Goal: Task Accomplishment & Management: Manage account settings

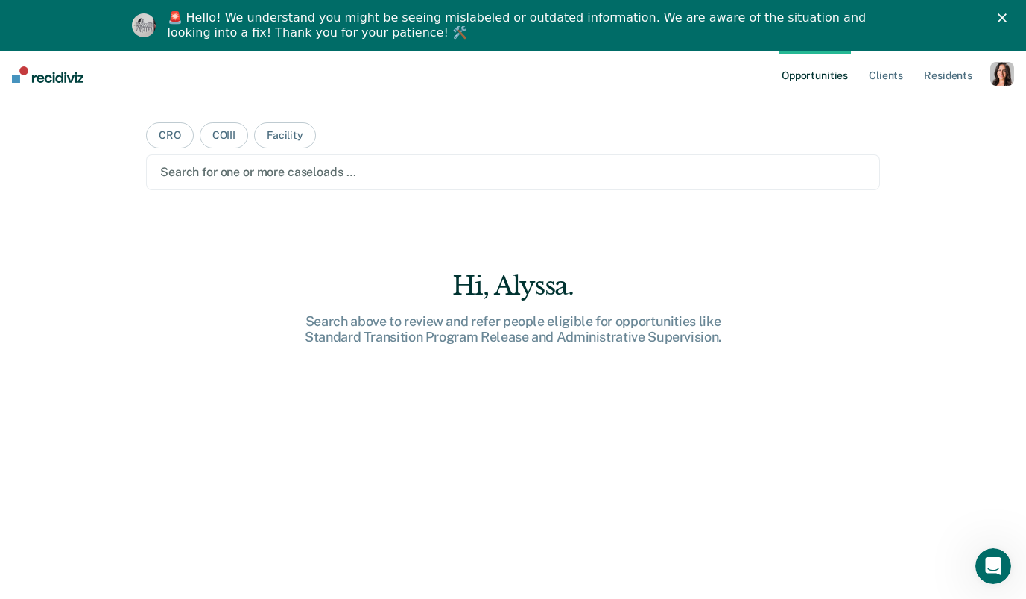
click at [993, 69] on div "button" at bounding box center [1003, 74] width 24 height 24
click at [905, 110] on link "Profile" at bounding box center [943, 111] width 120 height 13
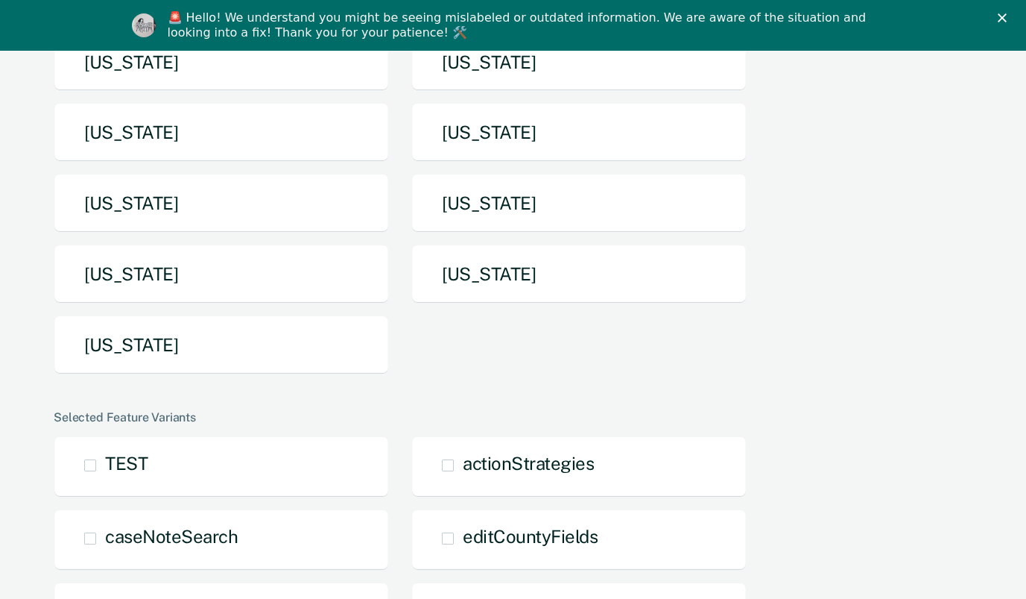
scroll to position [325, 0]
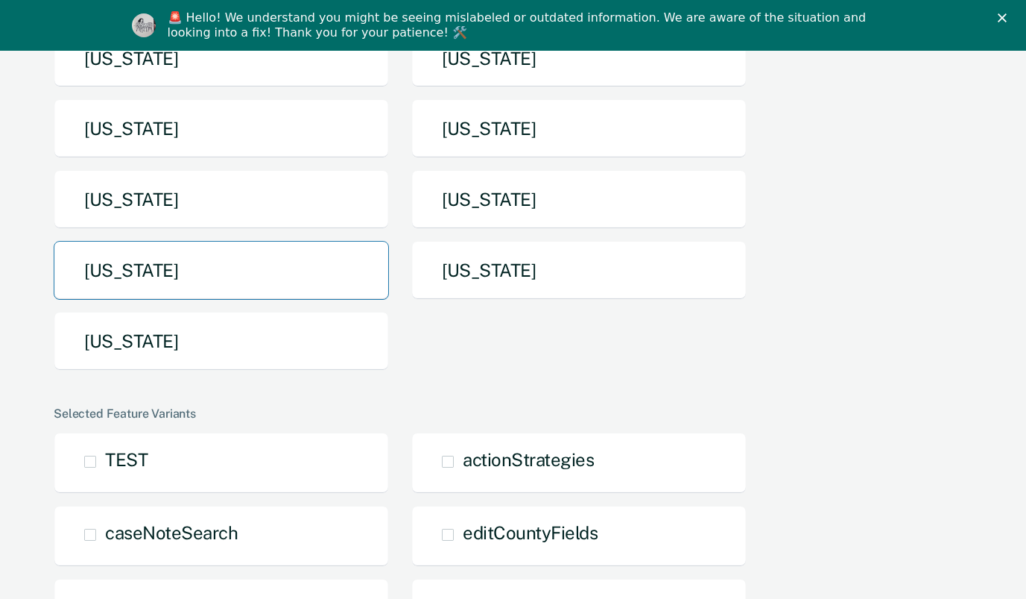
click at [216, 268] on button "[US_STATE]" at bounding box center [221, 270] width 335 height 59
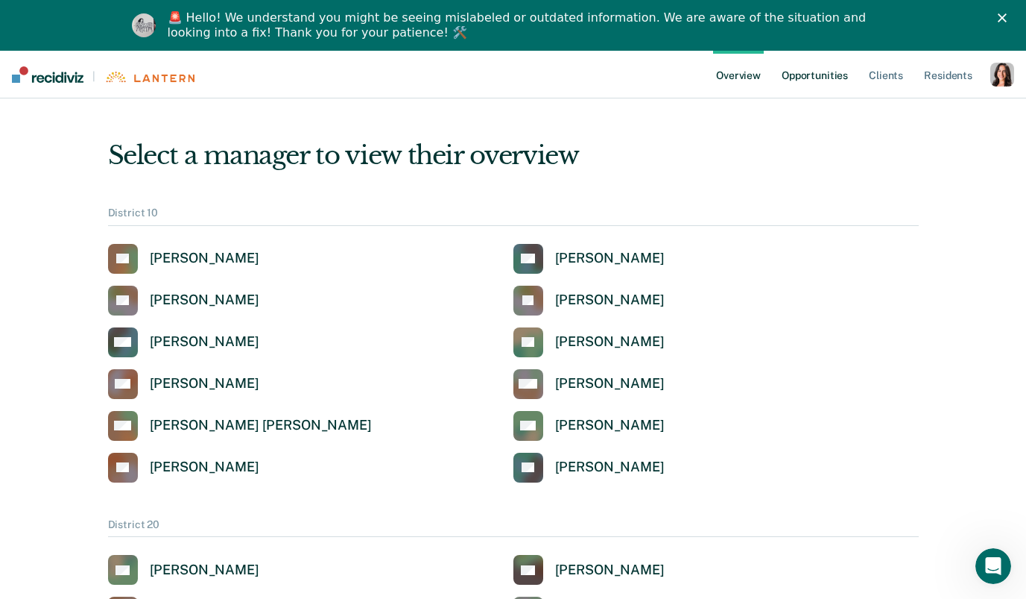
click at [815, 80] on link "Opportunities" at bounding box center [815, 75] width 72 height 48
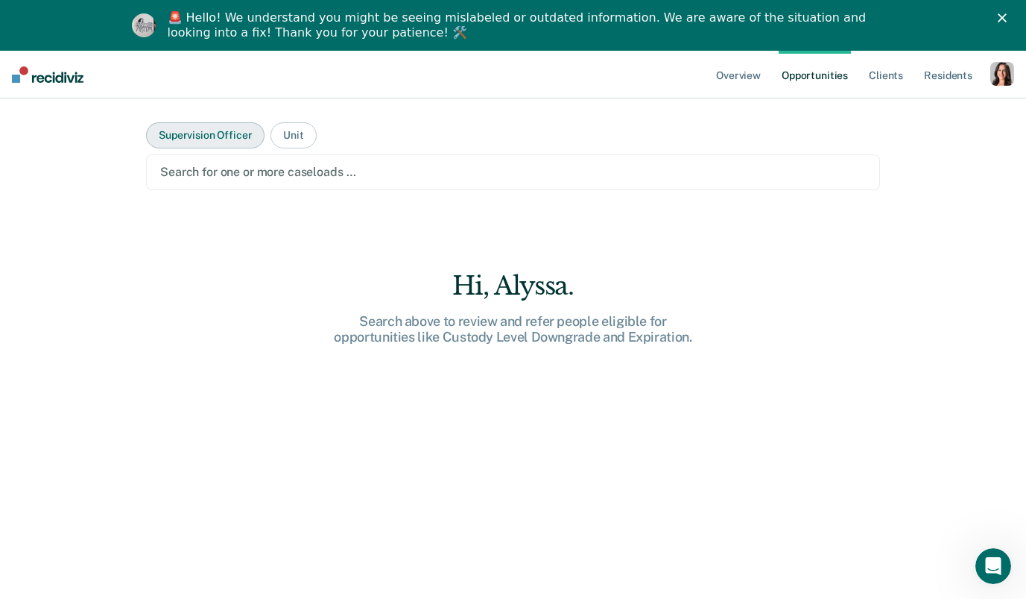
click at [186, 129] on button "Supervision Officer" at bounding box center [205, 135] width 119 height 26
click at [196, 171] on div at bounding box center [513, 171] width 706 height 17
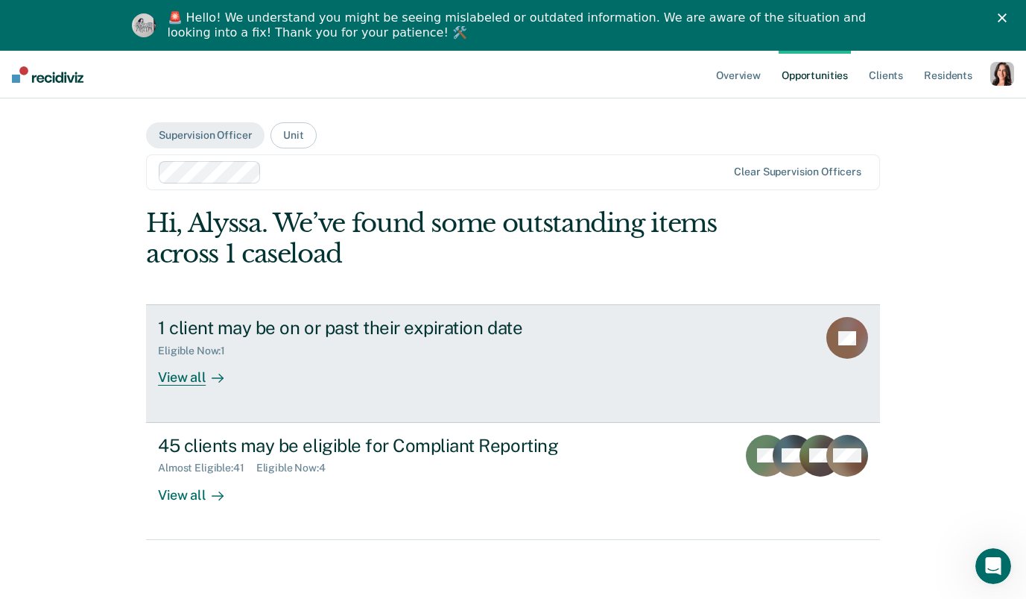
scroll to position [51, 0]
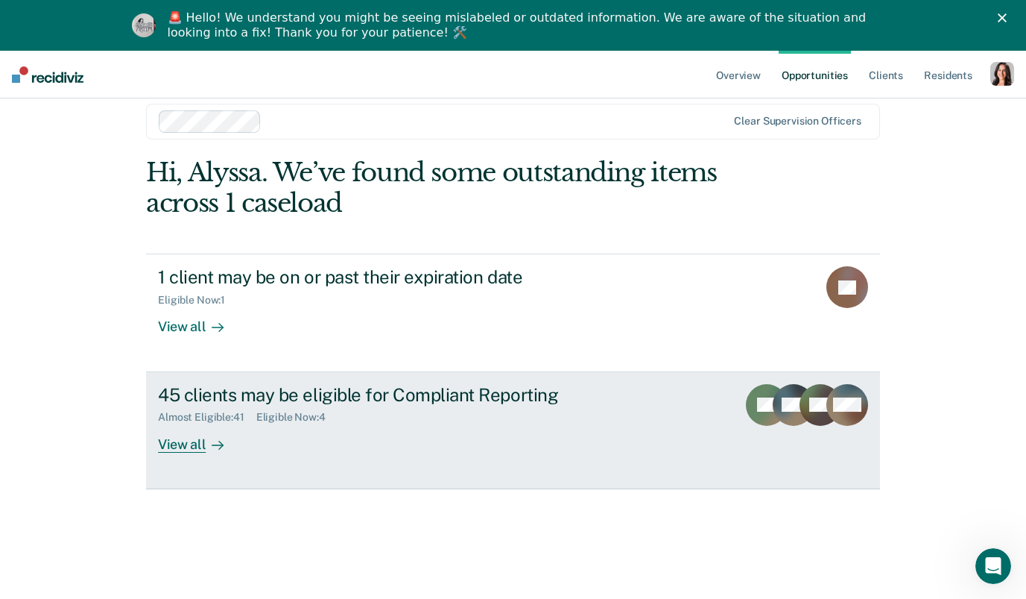
click at [177, 445] on div "View all" at bounding box center [199, 437] width 83 height 29
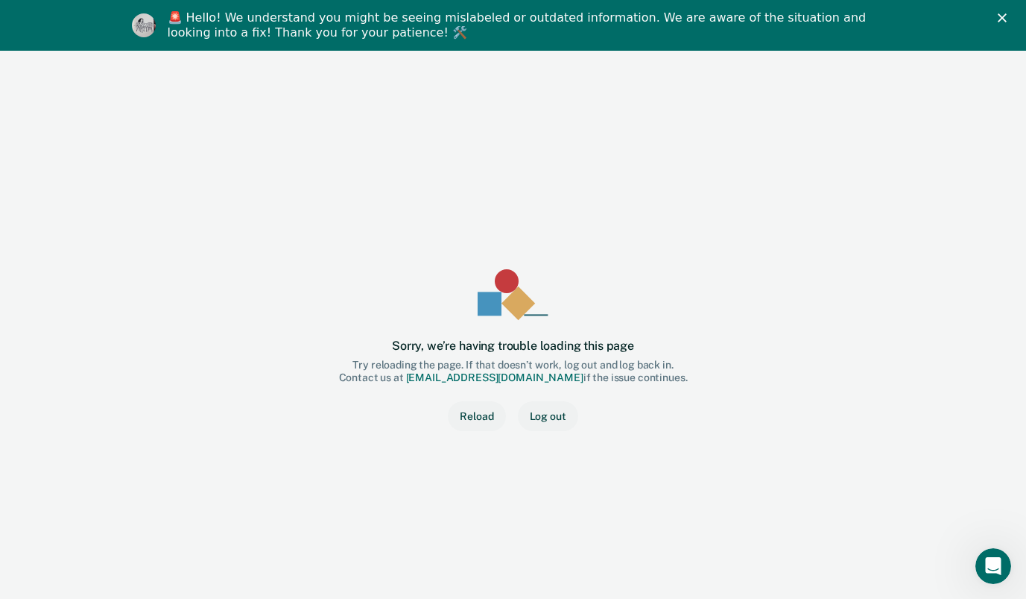
click at [482, 414] on button "Reload" at bounding box center [476, 416] width 57 height 30
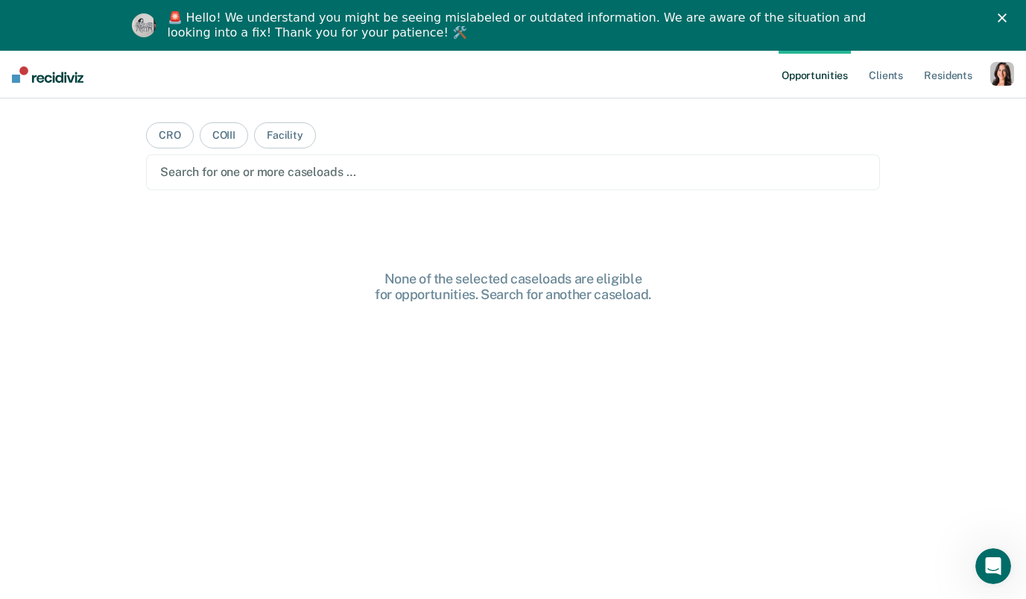
click at [1006, 78] on div "button" at bounding box center [1003, 74] width 24 height 24
click at [907, 108] on link "Profile" at bounding box center [943, 111] width 120 height 13
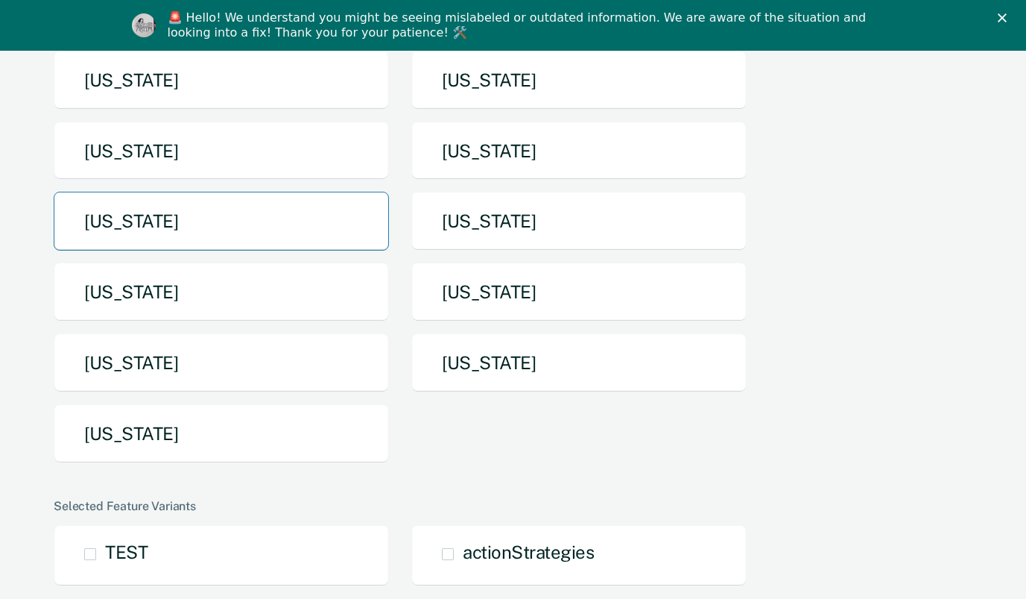
scroll to position [408, 0]
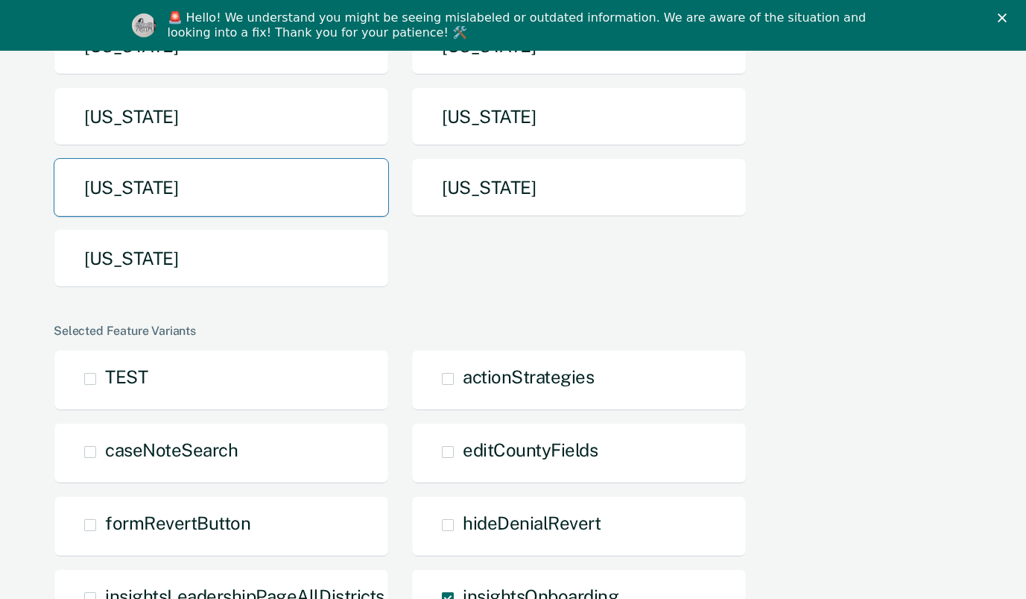
click at [188, 201] on button "[US_STATE]" at bounding box center [221, 187] width 335 height 59
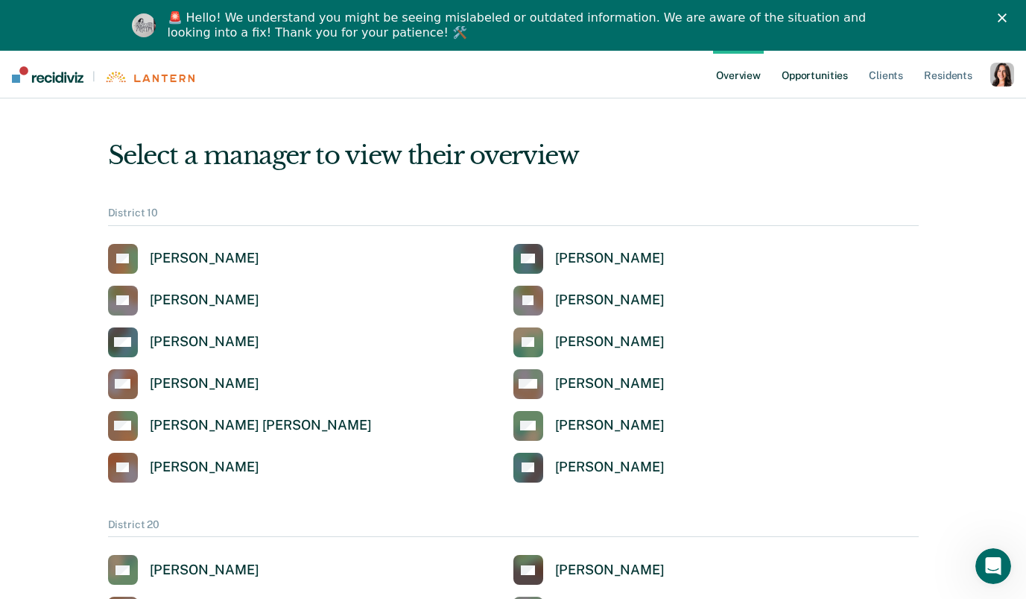
click at [823, 79] on link "Opportunities" at bounding box center [815, 75] width 72 height 48
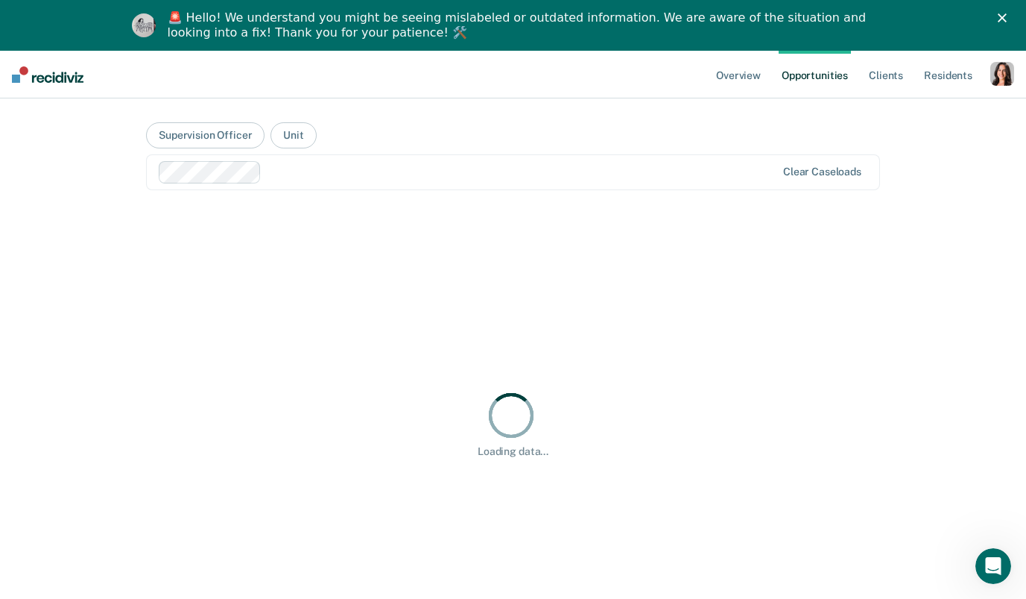
click at [283, 174] on div at bounding box center [522, 171] width 508 height 17
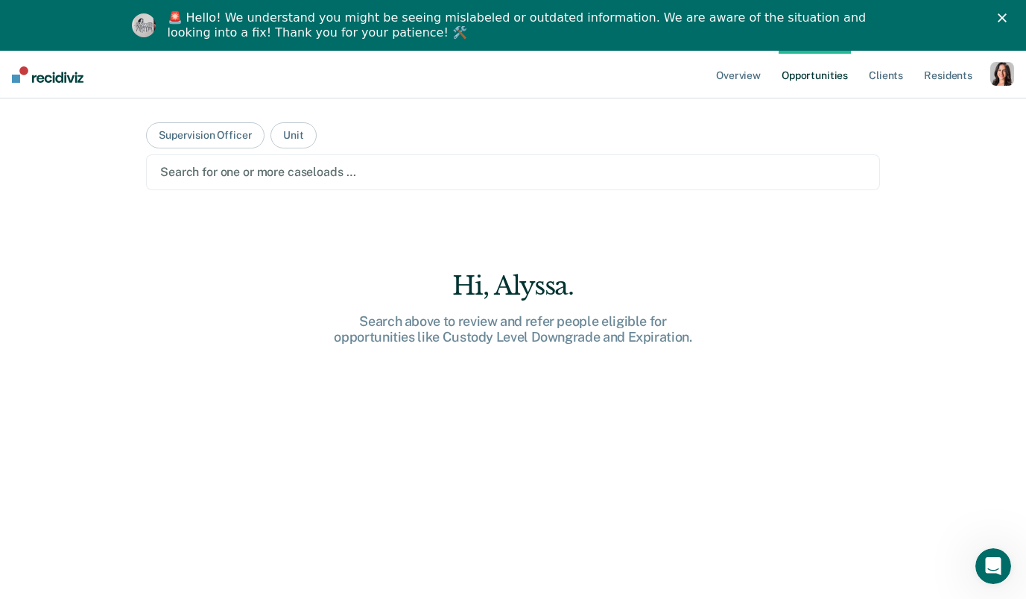
click at [250, 173] on div at bounding box center [513, 171] width 706 height 17
click at [227, 143] on button "Supervision Officer" at bounding box center [205, 135] width 119 height 26
click at [235, 168] on div at bounding box center [513, 171] width 706 height 17
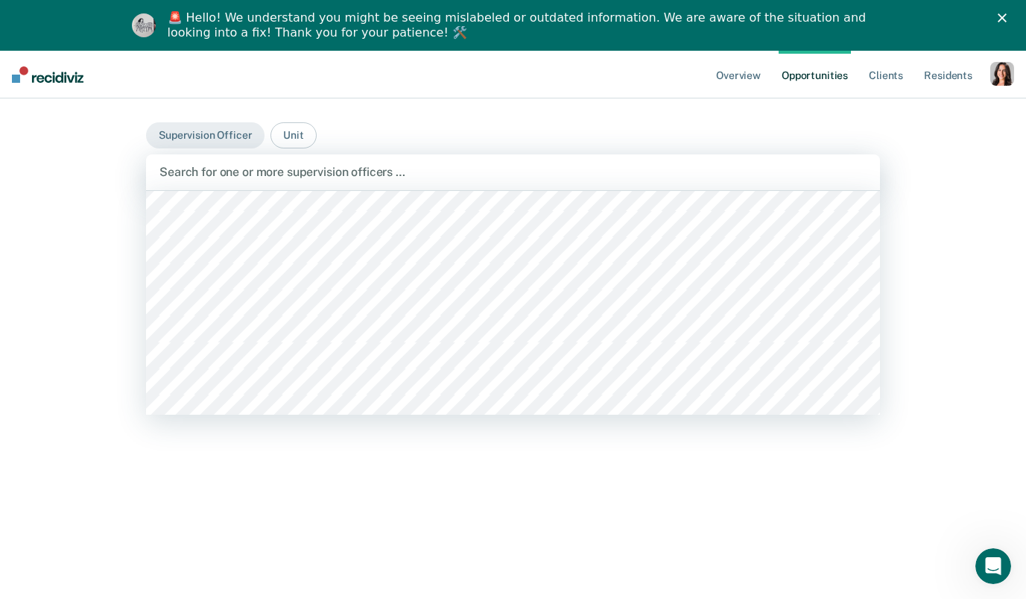
scroll to position [148, 0]
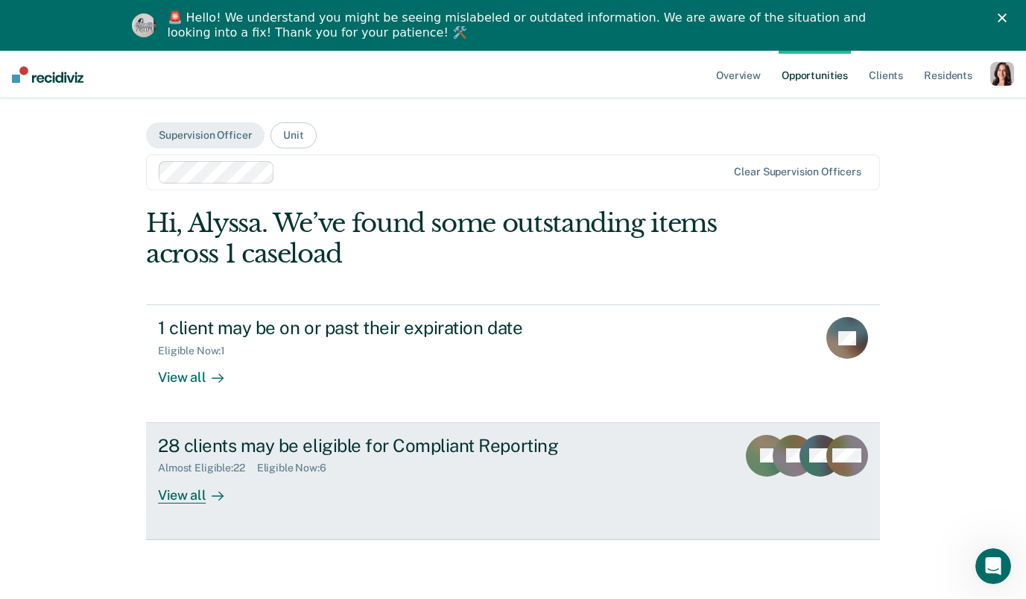
click at [199, 465] on div "Almost Eligible : 22" at bounding box center [207, 467] width 99 height 13
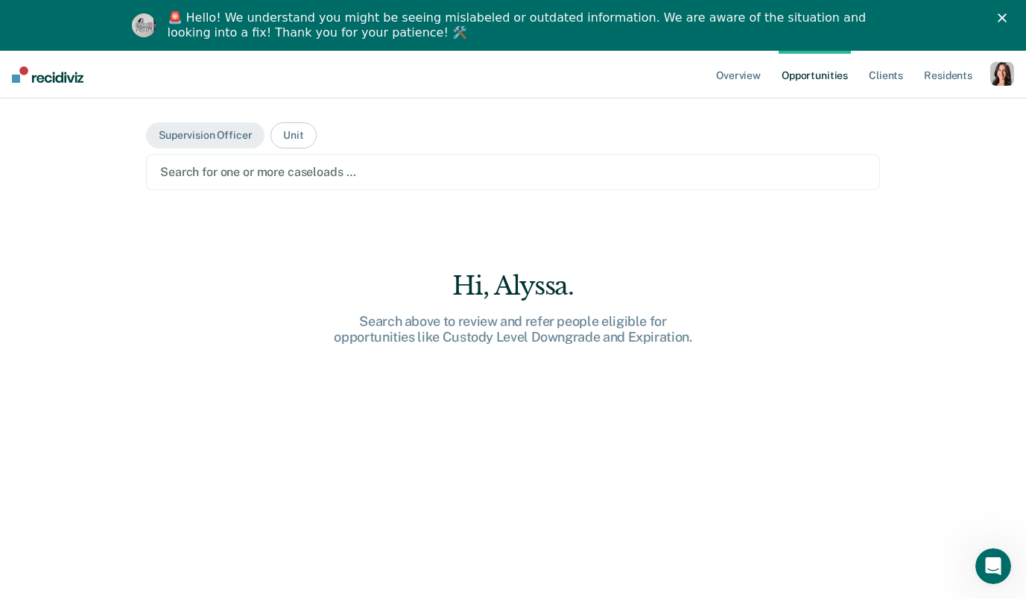
click at [261, 171] on div at bounding box center [513, 171] width 706 height 17
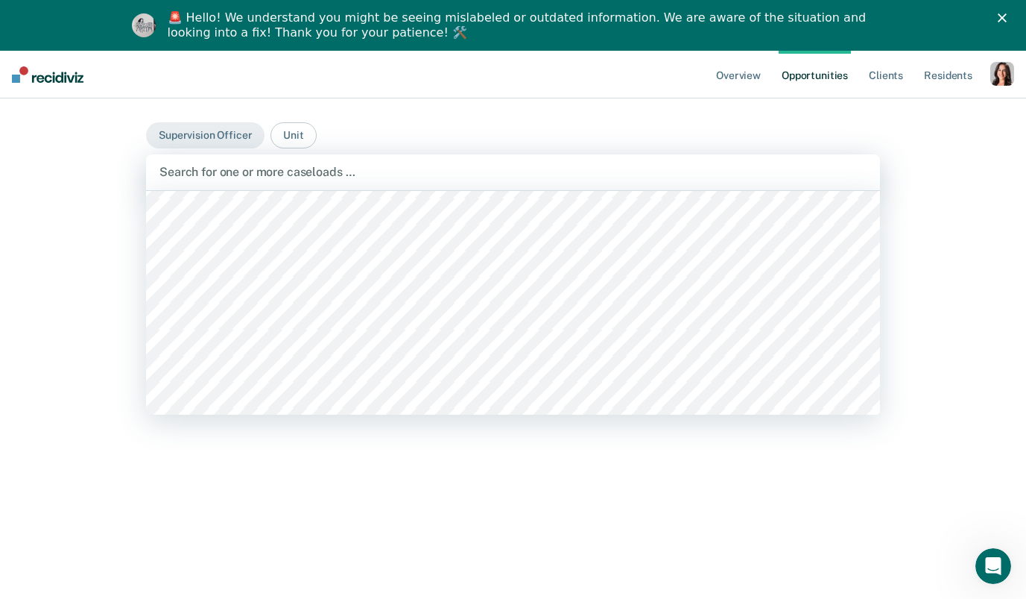
scroll to position [1251, 0]
click at [304, 173] on div at bounding box center [535, 171] width 483 height 17
click at [290, 174] on div at bounding box center [522, 171] width 509 height 17
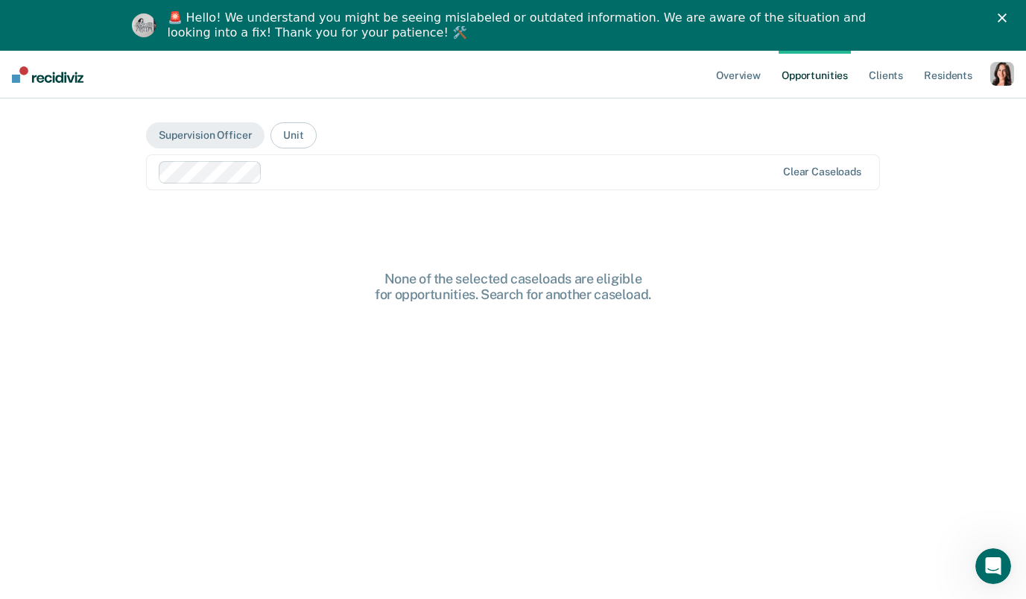
click at [290, 174] on div at bounding box center [522, 171] width 508 height 17
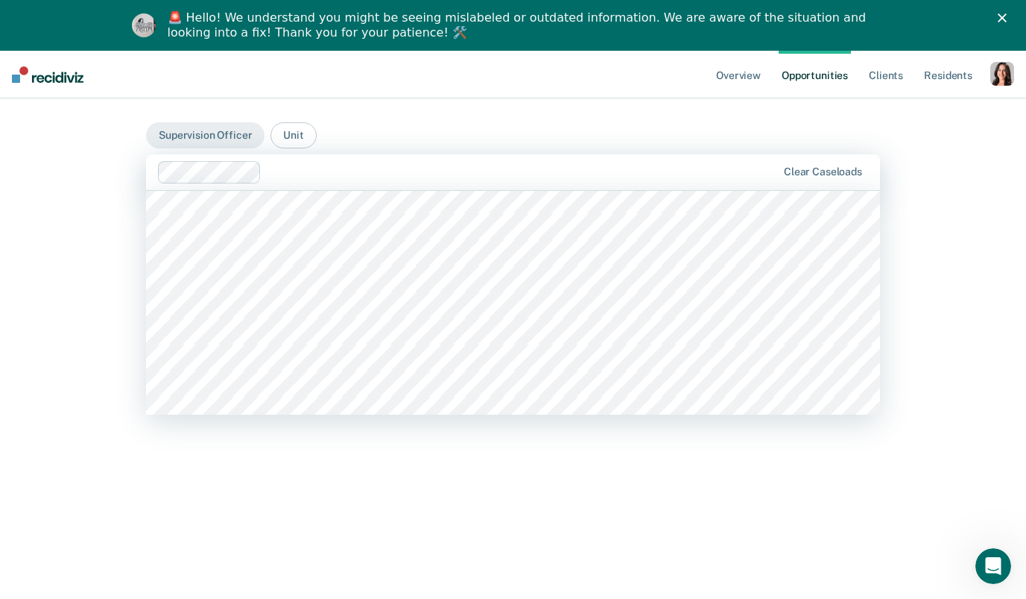
scroll to position [903, 0]
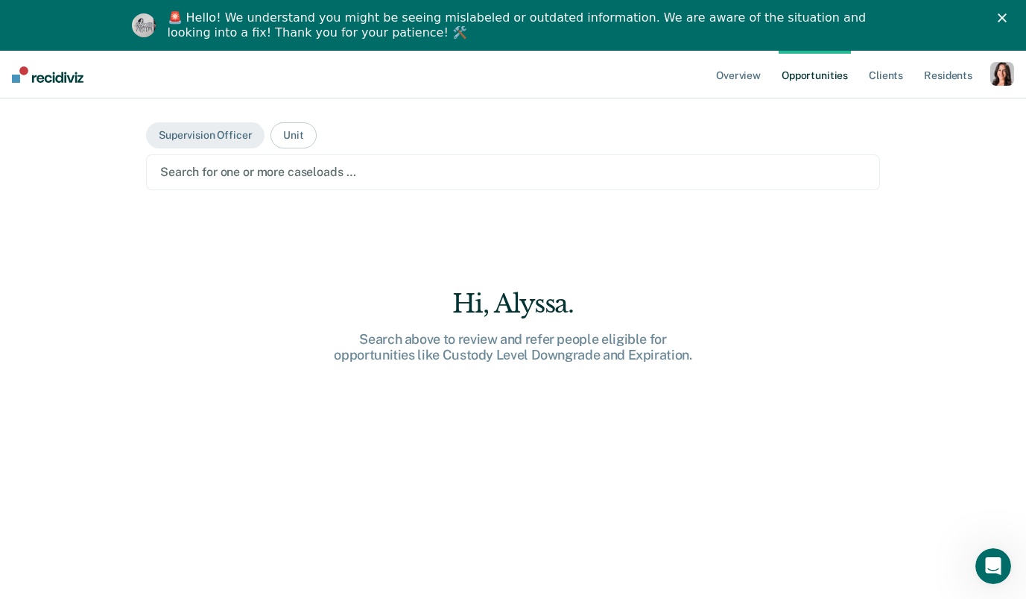
paste input "[PERSON_NAME][EMAIL_ADDRESS][PERSON_NAME][DOMAIN_NAME]"
type input "[PERSON_NAME][EMAIL_ADDRESS][PERSON_NAME][DOMAIN_NAME]"
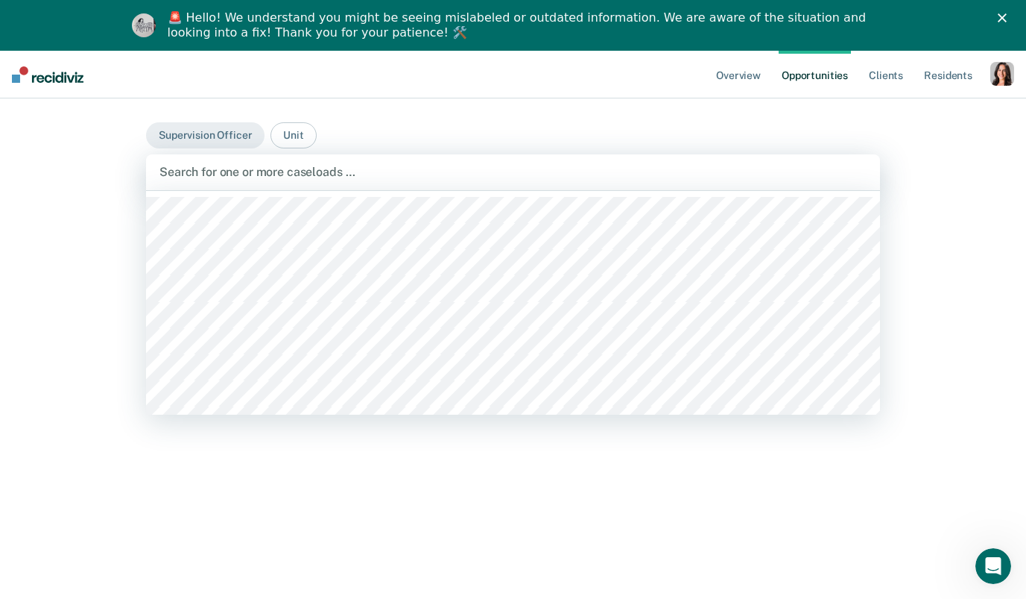
click at [1007, 60] on div "Overview Opportunities Client s Resident s Profile How it works Go to Pathways …" at bounding box center [863, 75] width 301 height 48
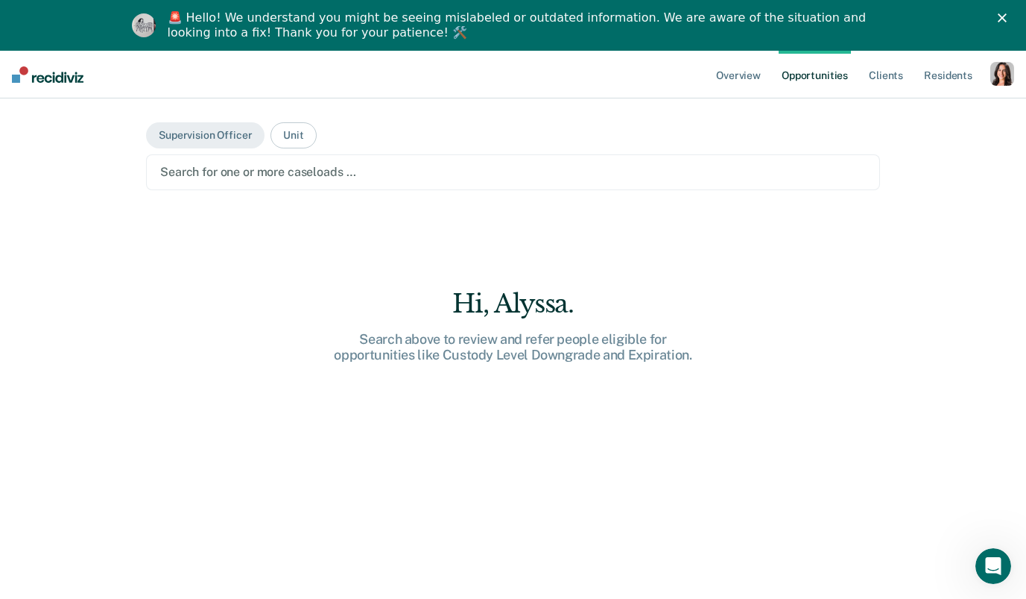
click at [1007, 64] on div "button" at bounding box center [1003, 74] width 24 height 24
click at [903, 106] on link "Profile" at bounding box center [943, 111] width 120 height 13
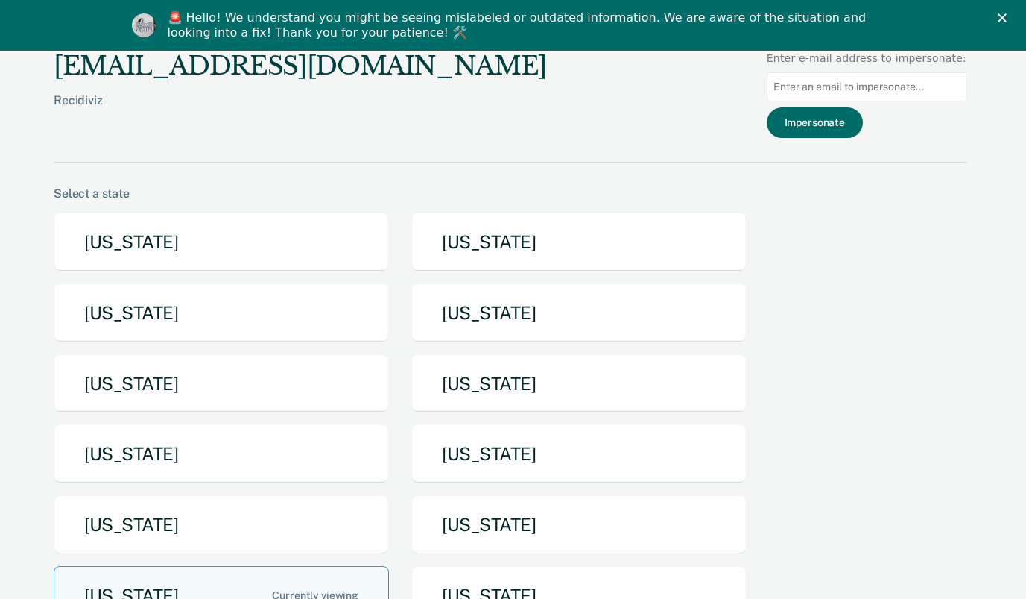
click at [874, 87] on input at bounding box center [867, 86] width 200 height 29
paste input "[PERSON_NAME][EMAIL_ADDRESS][PERSON_NAME][DOMAIN_NAME]"
type input "[PERSON_NAME][EMAIL_ADDRESS][PERSON_NAME][DOMAIN_NAME]"
click at [848, 119] on button "Impersonate" at bounding box center [815, 122] width 96 height 31
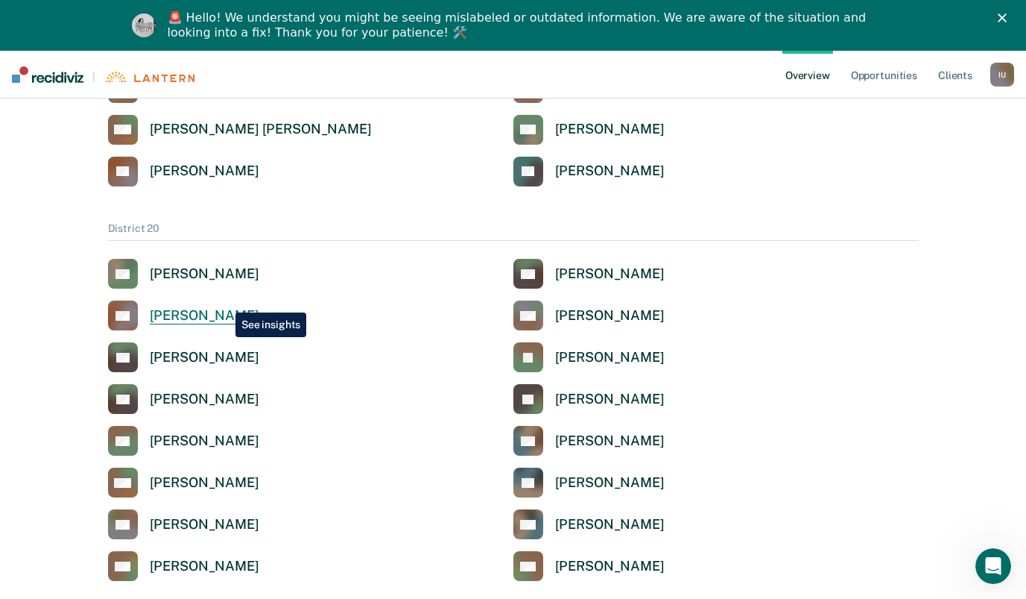
click at [224, 301] on link "CB Craig L. Benjamin" at bounding box center [183, 315] width 151 height 30
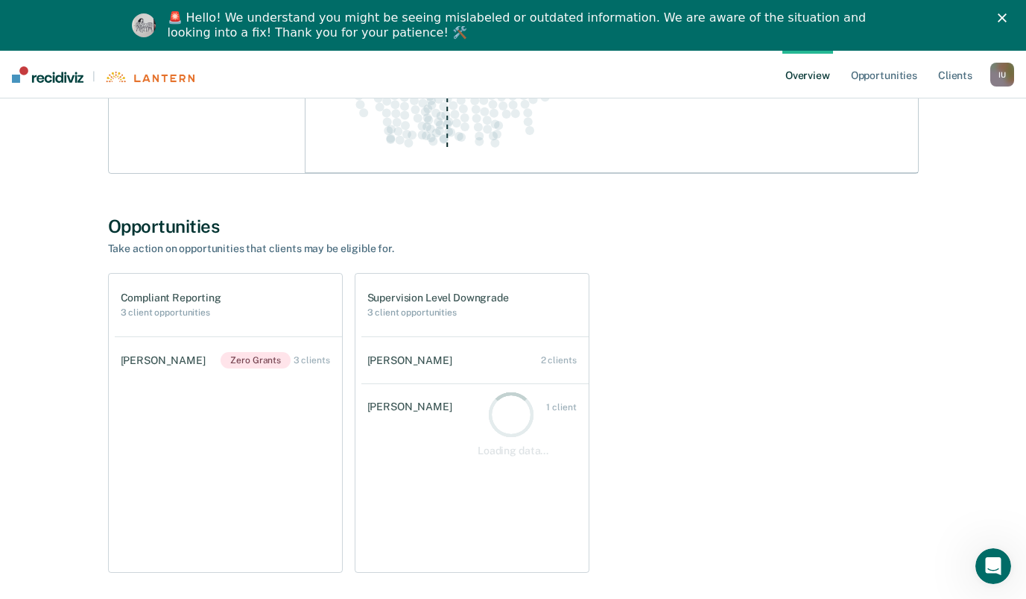
scroll to position [1045, 0]
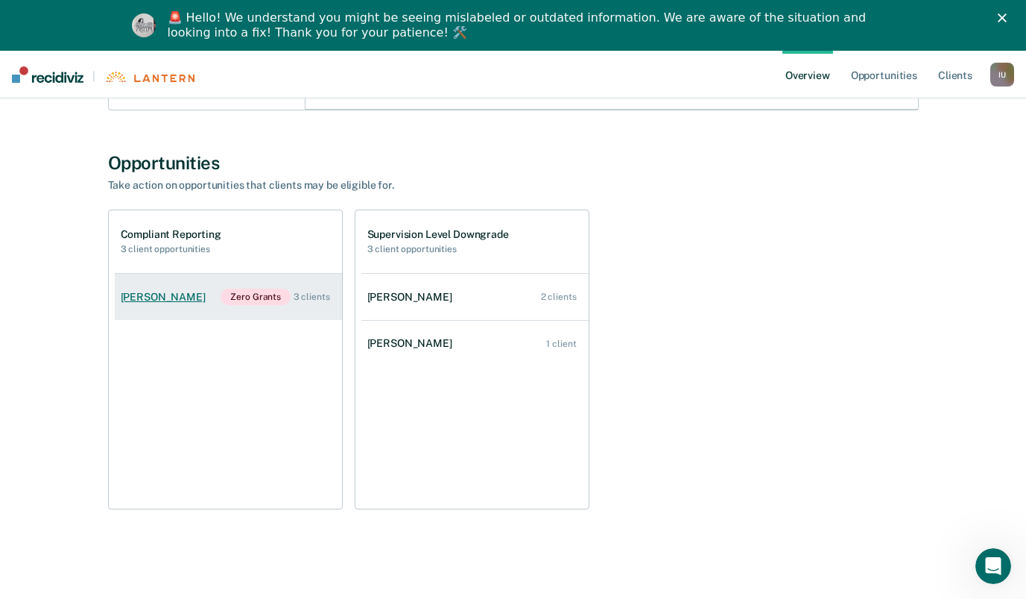
click at [192, 299] on div "Vance Carmon" at bounding box center [166, 297] width 91 height 13
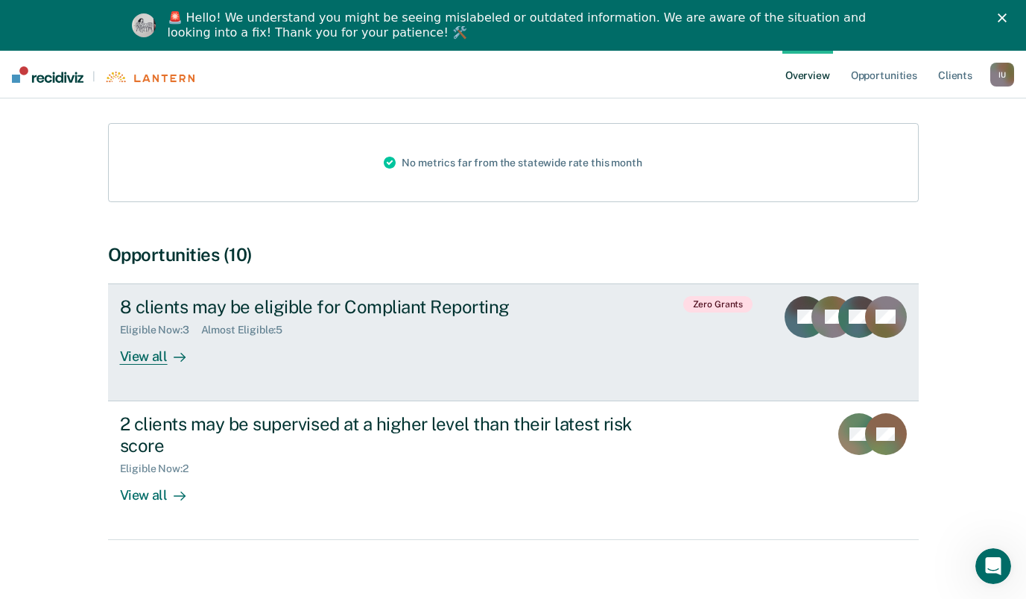
click at [192, 323] on div "Eligible Now : 3" at bounding box center [160, 329] width 81 height 13
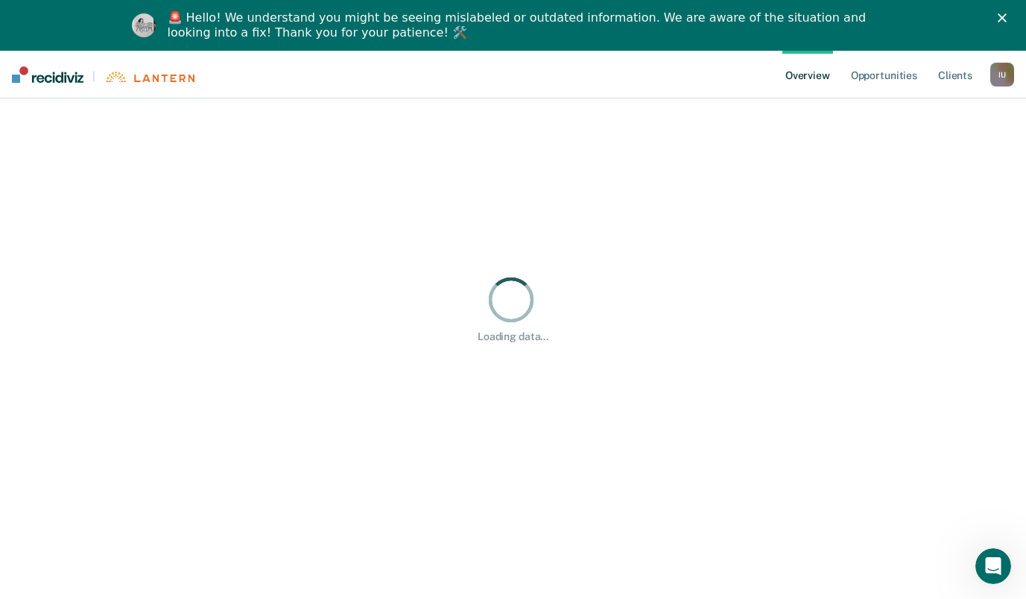
scroll to position [51, 0]
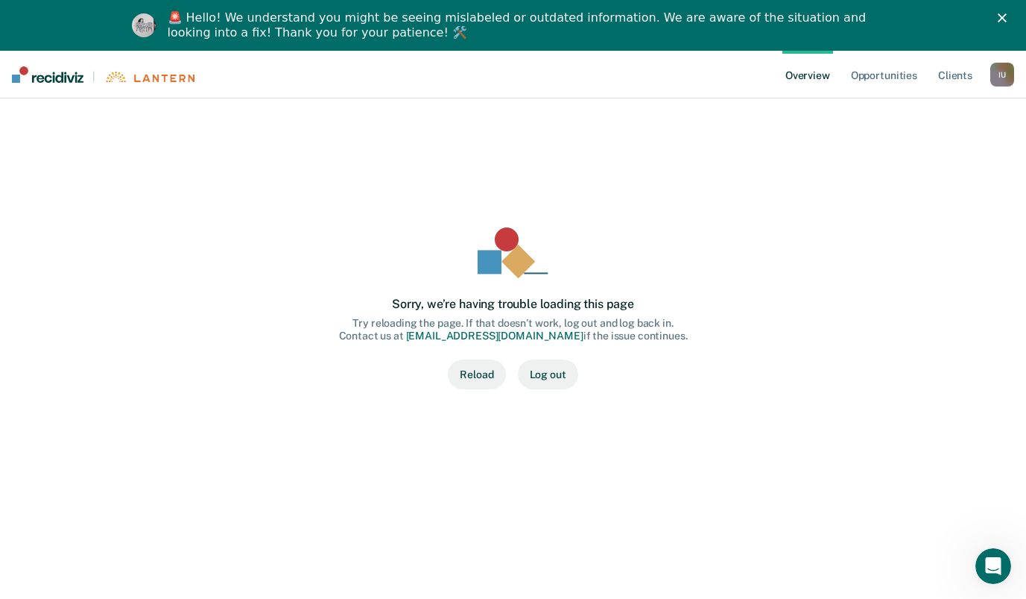
click at [496, 361] on button "Reload" at bounding box center [476, 374] width 57 height 30
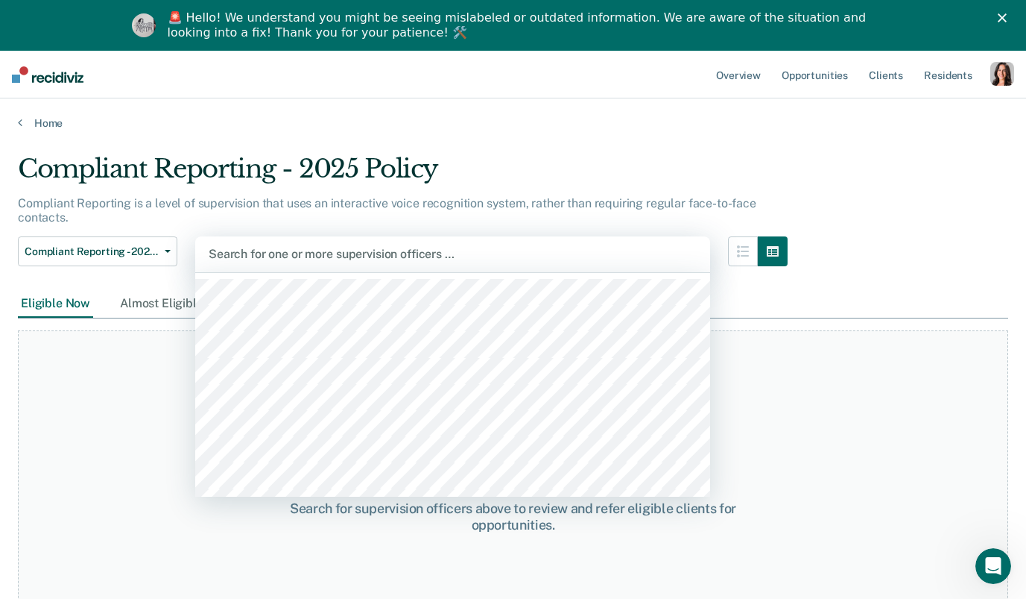
click at [294, 254] on div at bounding box center [453, 253] width 488 height 17
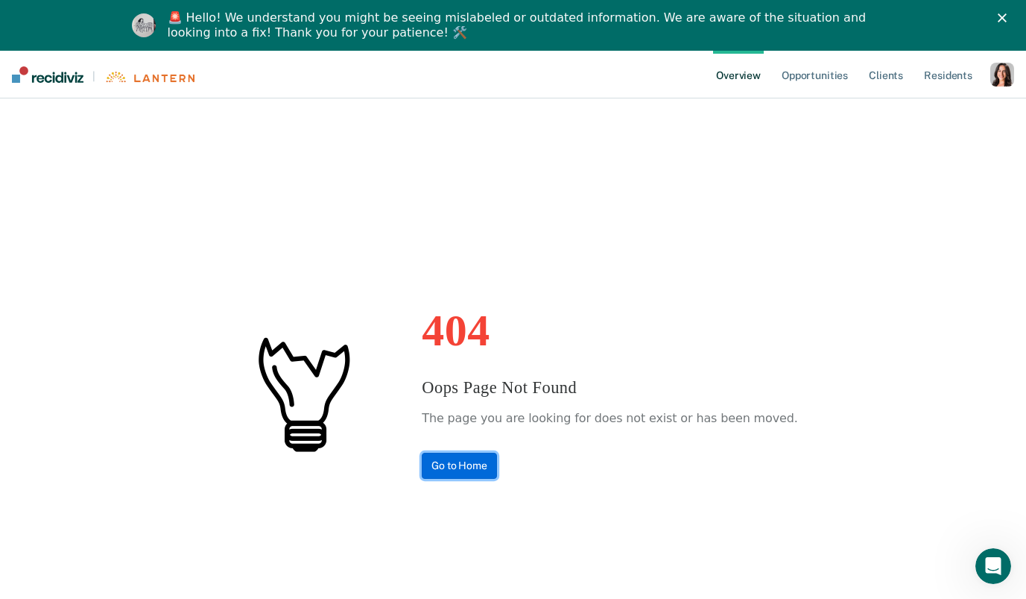
click at [481, 467] on link "Go to Home" at bounding box center [459, 465] width 75 height 26
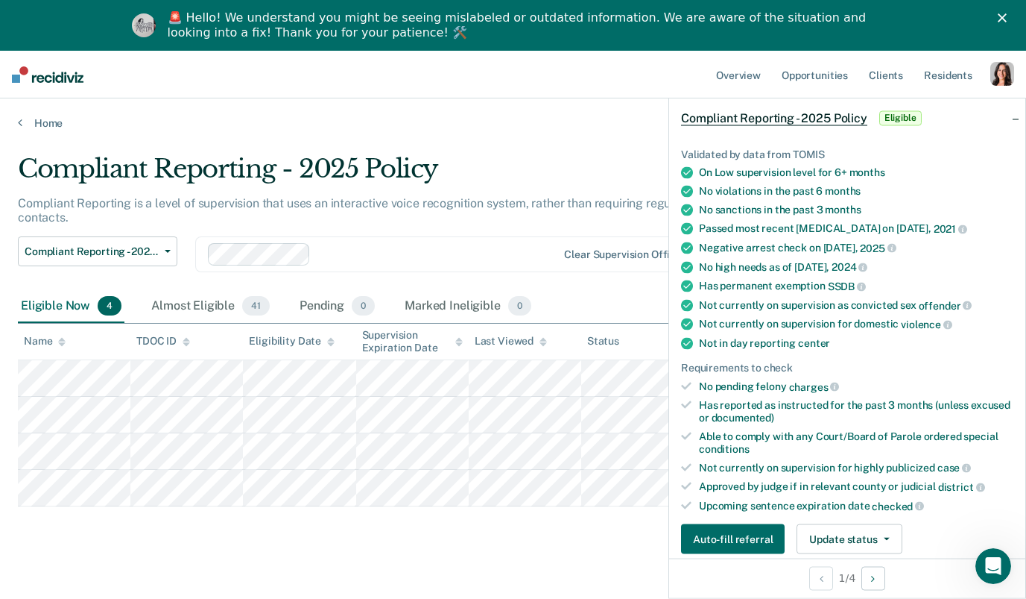
scroll to position [57, 0]
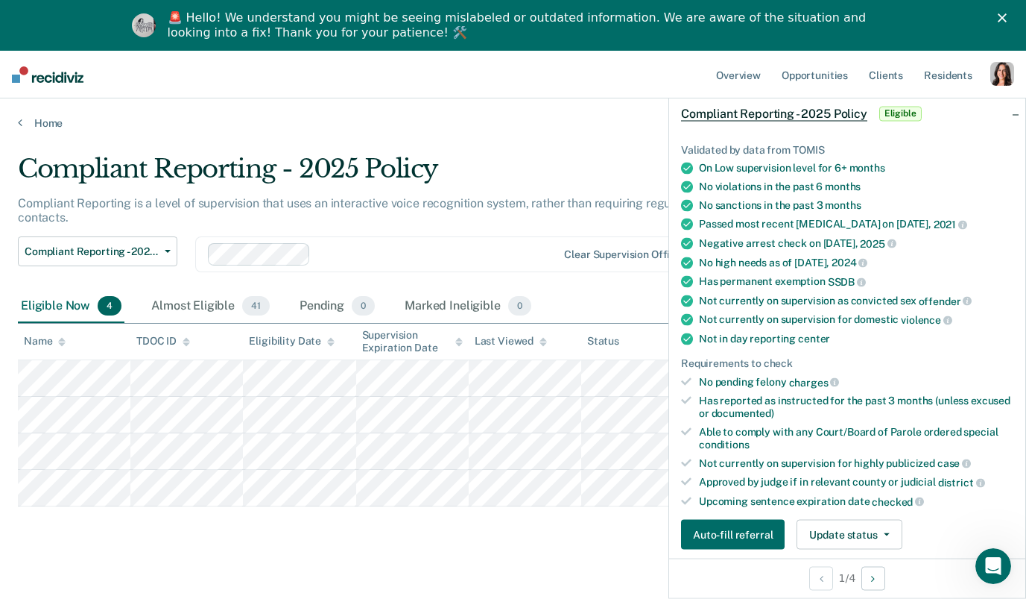
click at [772, 77] on ul "Overview Opportunities Client s Resident s" at bounding box center [851, 75] width 277 height 48
click at [742, 77] on link "Overview" at bounding box center [738, 75] width 51 height 48
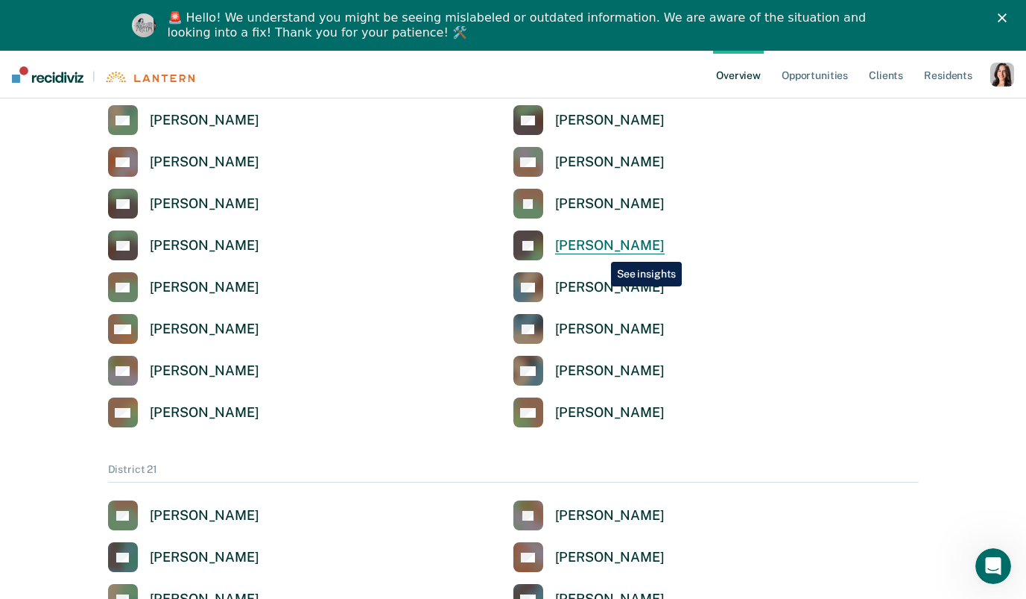
click at [600, 250] on div "[PERSON_NAME]" at bounding box center [610, 245] width 110 height 17
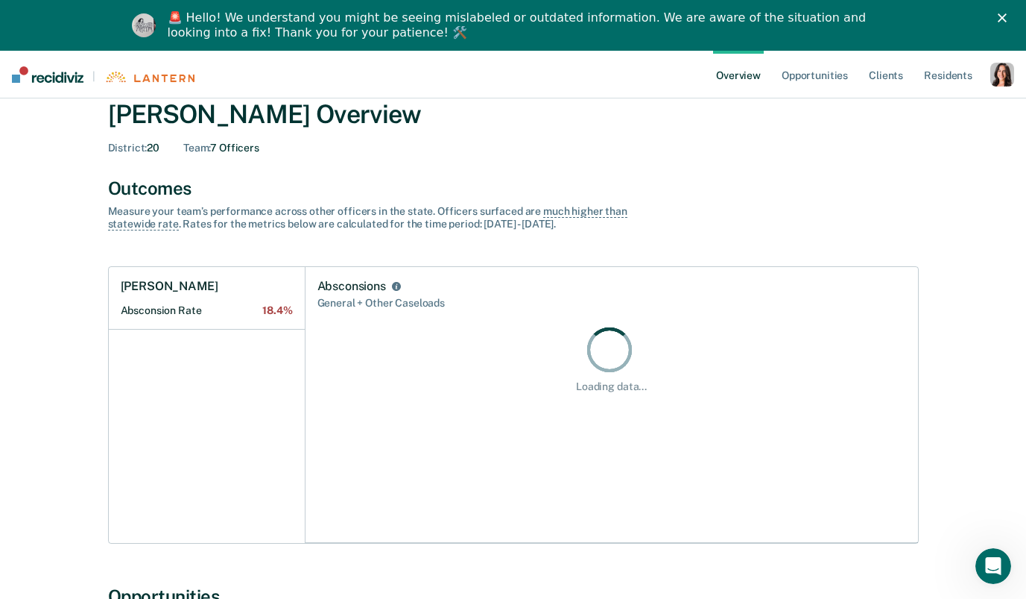
scroll to position [309, 0]
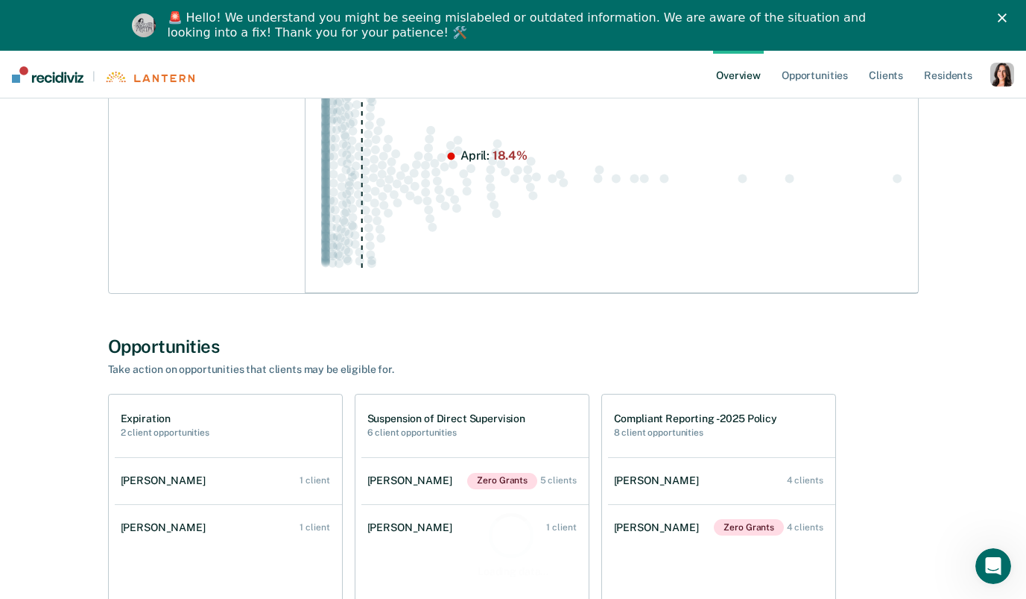
click at [997, 79] on div "button" at bounding box center [1003, 75] width 24 height 24
click at [899, 109] on link "Profile" at bounding box center [943, 110] width 120 height 13
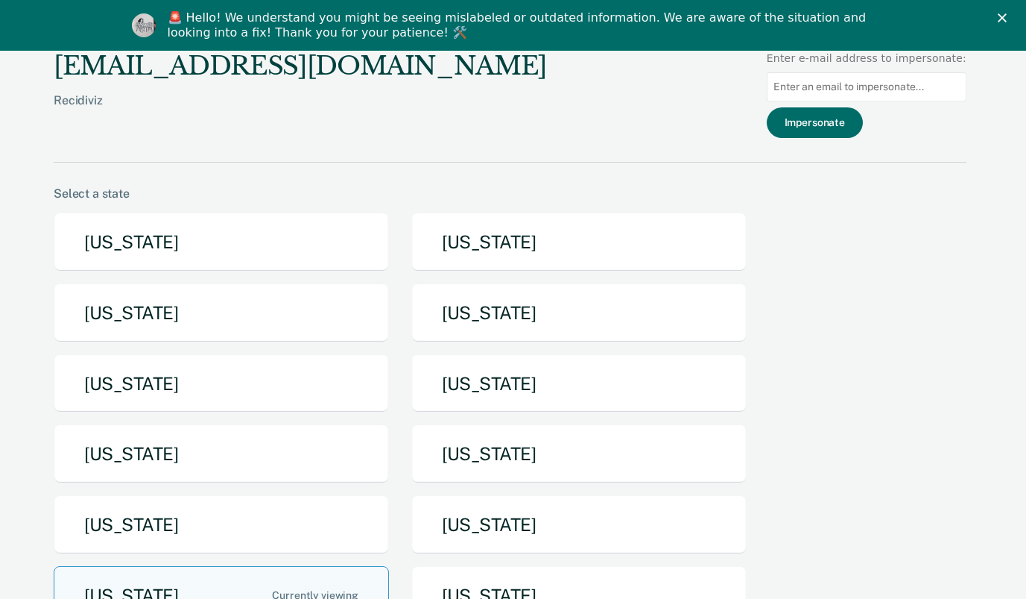
click at [868, 104] on div at bounding box center [867, 86] width 200 height 41
click at [868, 89] on input at bounding box center [867, 86] width 200 height 29
paste input "[PERSON_NAME][EMAIL_ADDRESS][PERSON_NAME][DOMAIN_NAME]"
type input "[PERSON_NAME][EMAIL_ADDRESS][PERSON_NAME][DOMAIN_NAME]"
click at [836, 114] on button "Impersonate" at bounding box center [815, 122] width 96 height 31
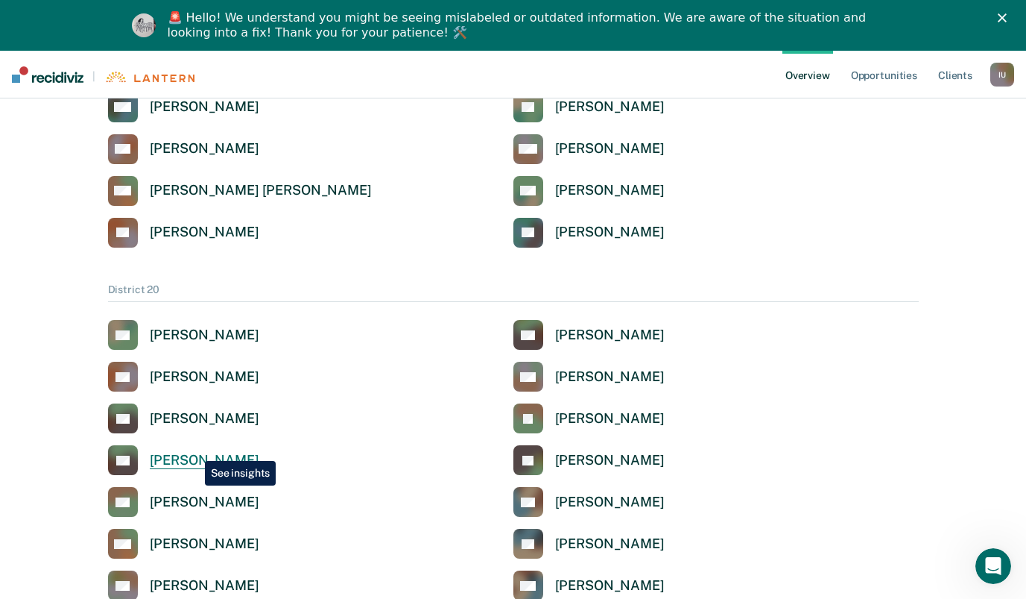
click at [194, 449] on link "[PERSON_NAME]" at bounding box center [183, 460] width 151 height 30
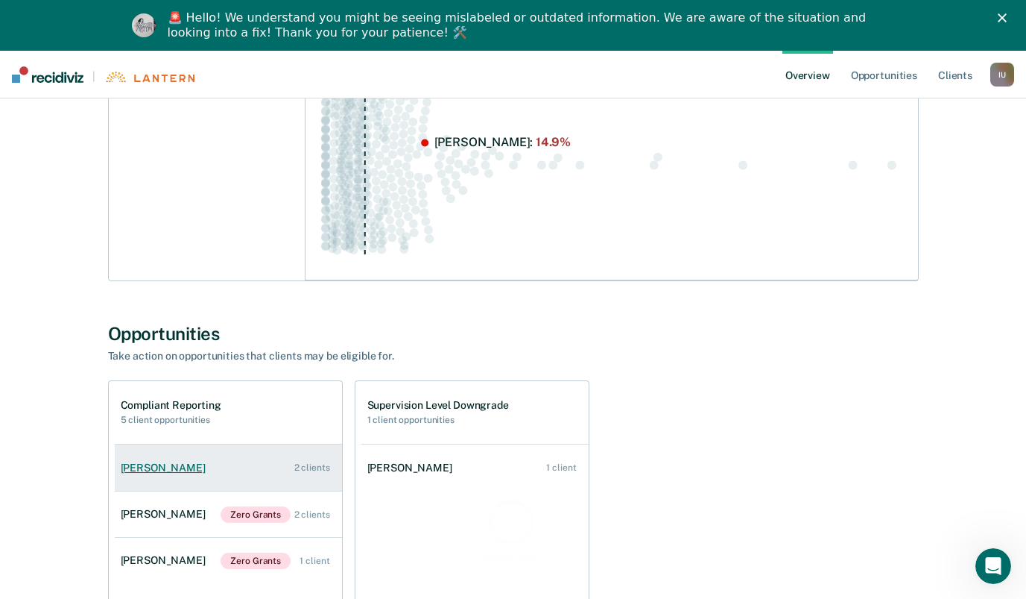
click at [180, 470] on div "[PERSON_NAME]" at bounding box center [166, 467] width 91 height 13
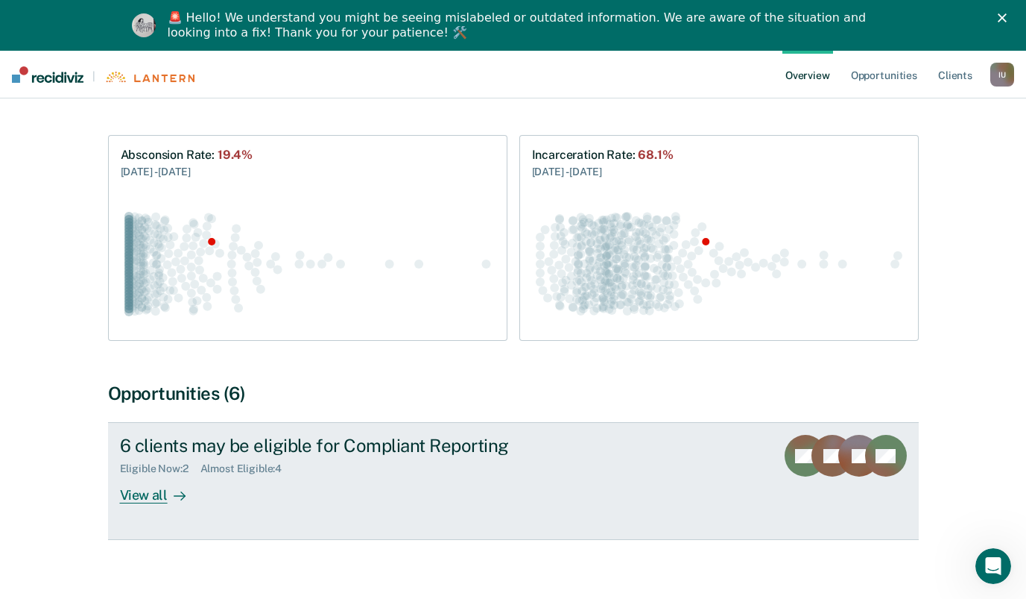
click at [177, 475] on div "View all" at bounding box center [161, 489] width 83 height 29
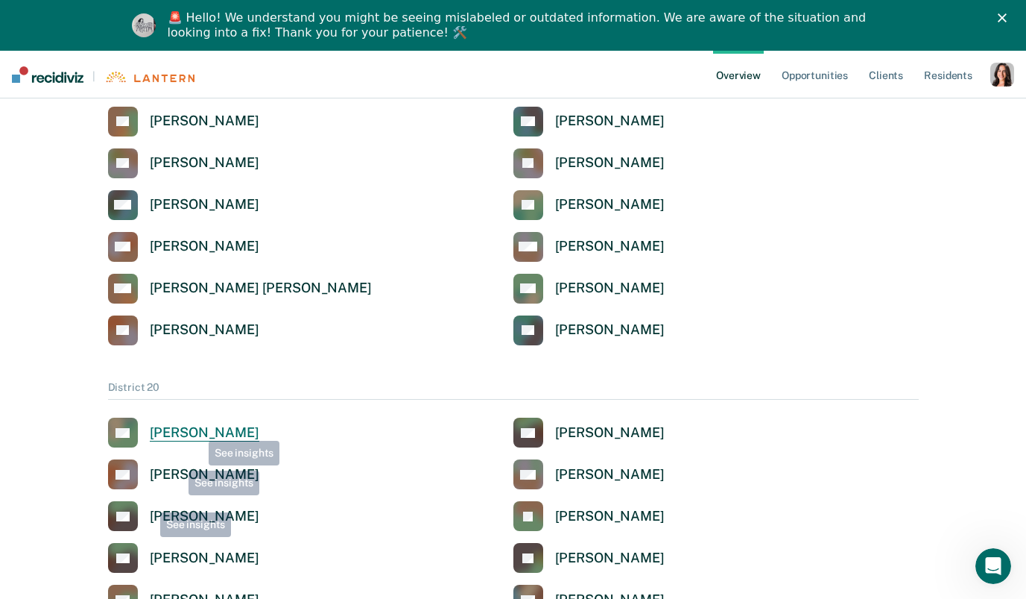
click at [199, 427] on div "[PERSON_NAME]" at bounding box center [205, 432] width 110 height 17
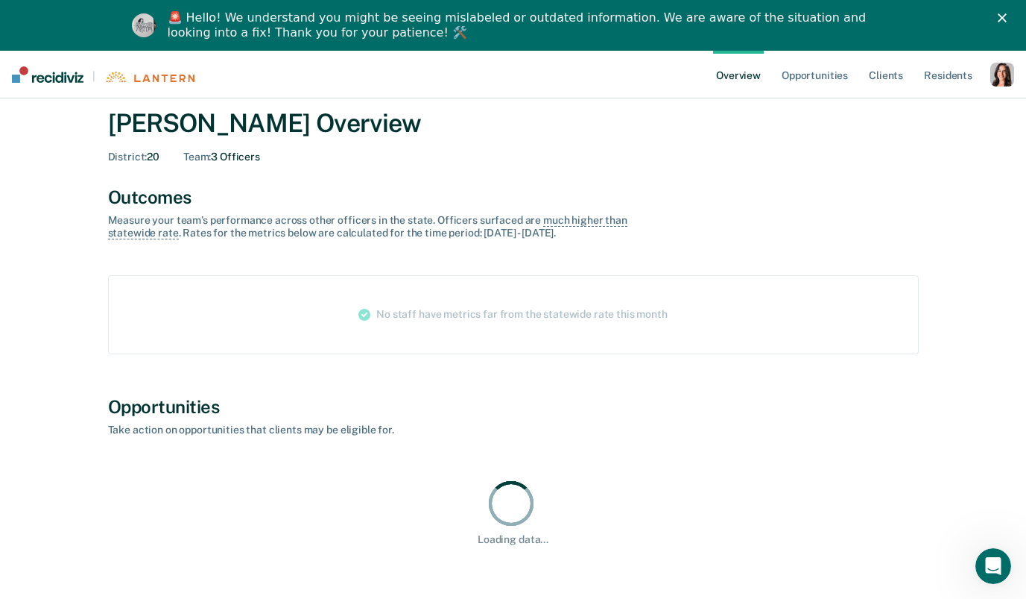
scroll to position [111, 0]
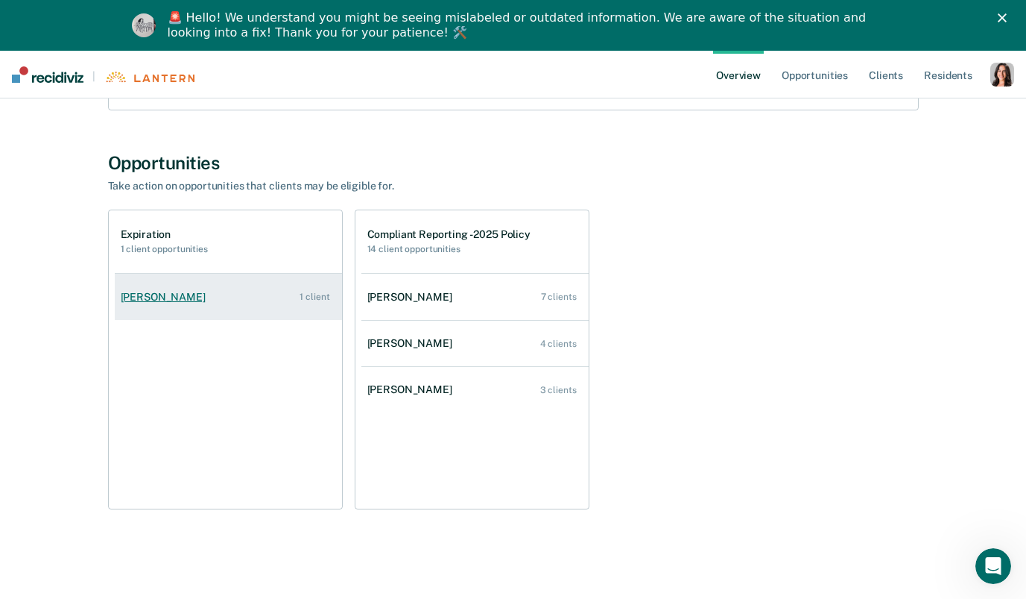
click at [157, 300] on div "Charity Earls" at bounding box center [166, 297] width 91 height 13
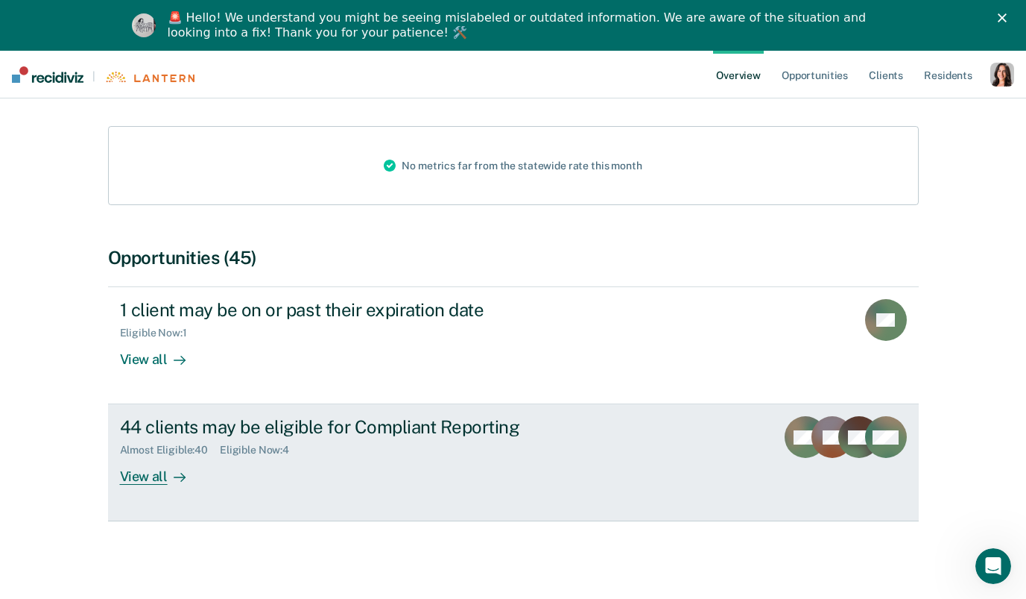
click at [154, 464] on div "View all" at bounding box center [161, 470] width 83 height 29
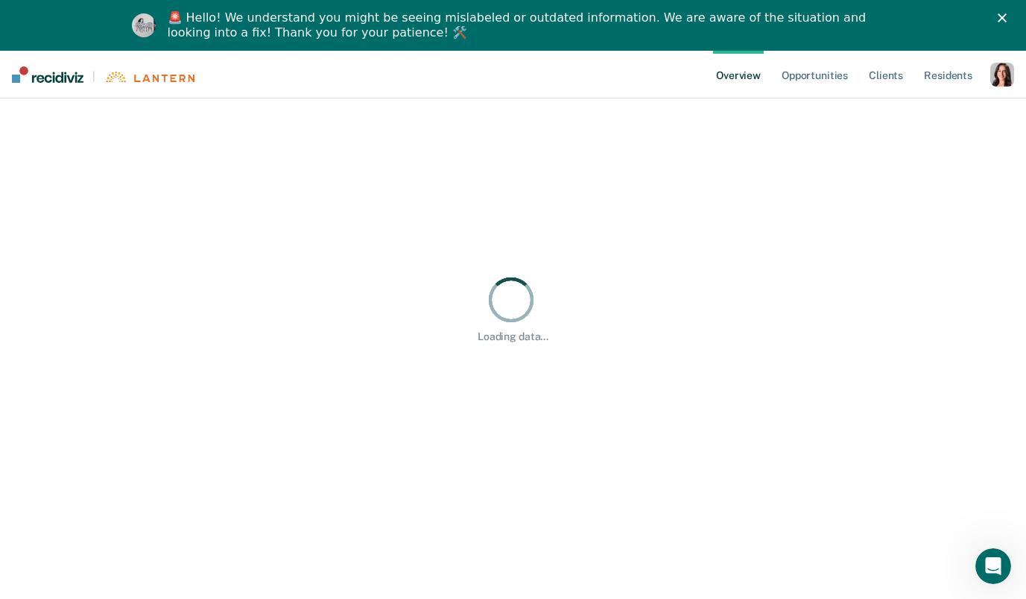
scroll to position [51, 0]
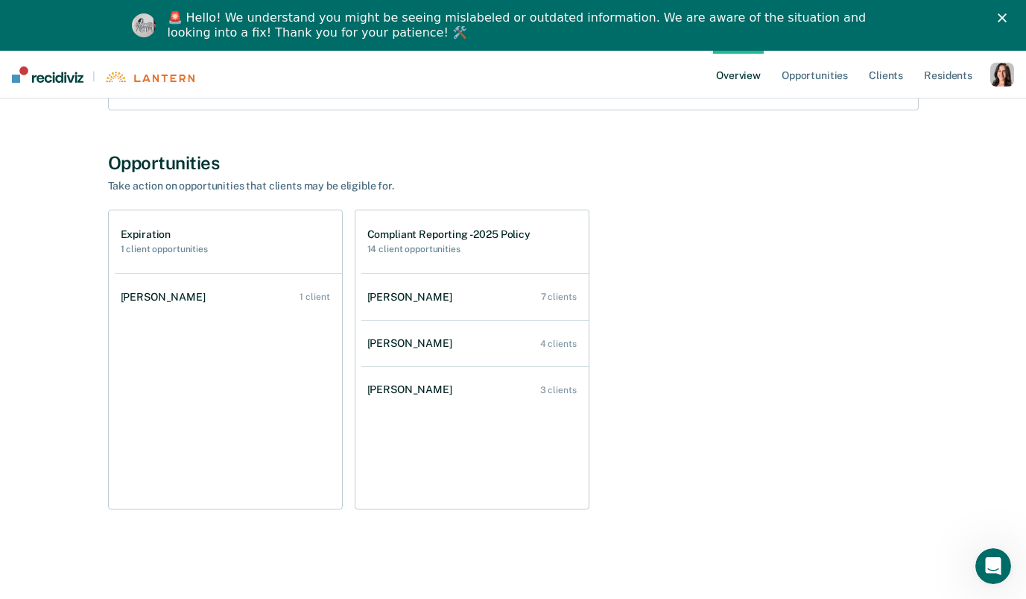
scroll to position [137, 0]
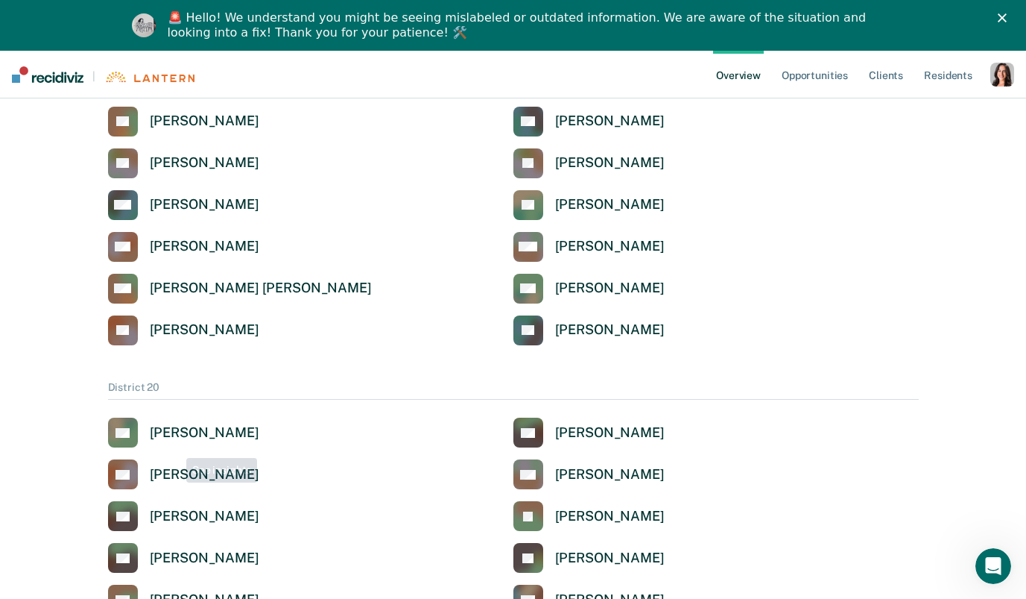
click at [176, 452] on div "AS Autumn Stallings BG Brandon Glossup CB Craig L. Benjamin EM Erin K. Monroe J…" at bounding box center [513, 578] width 811 height 322
click at [180, 429] on div "[PERSON_NAME]" at bounding box center [205, 432] width 110 height 17
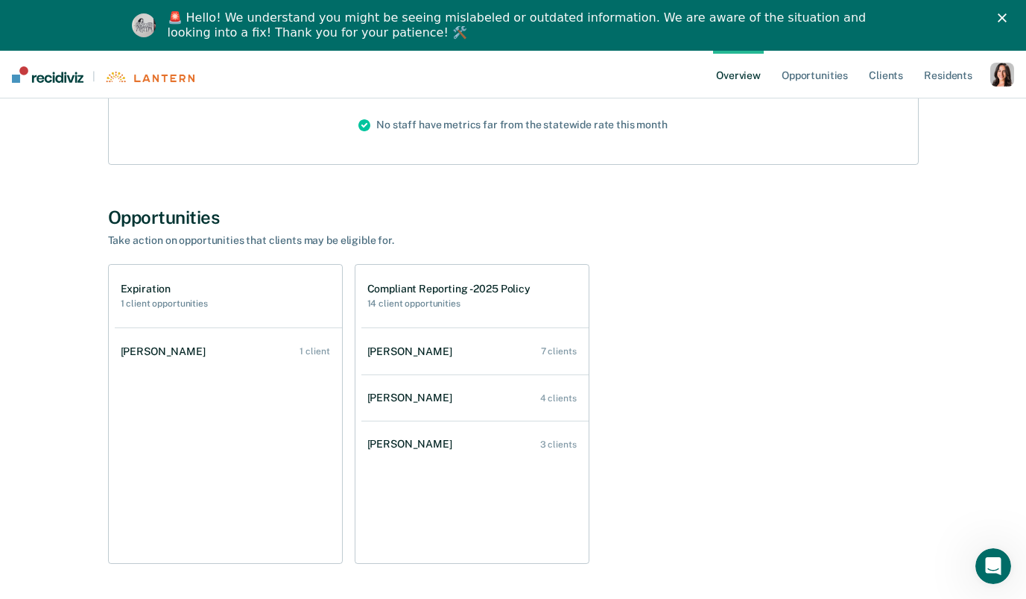
scroll to position [294, 0]
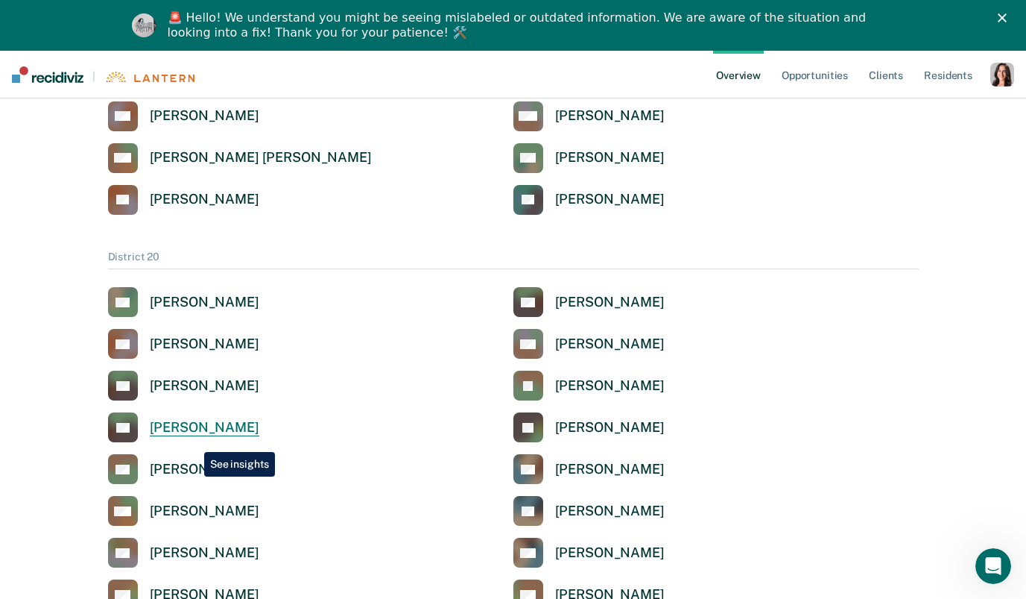
scroll to position [281, 0]
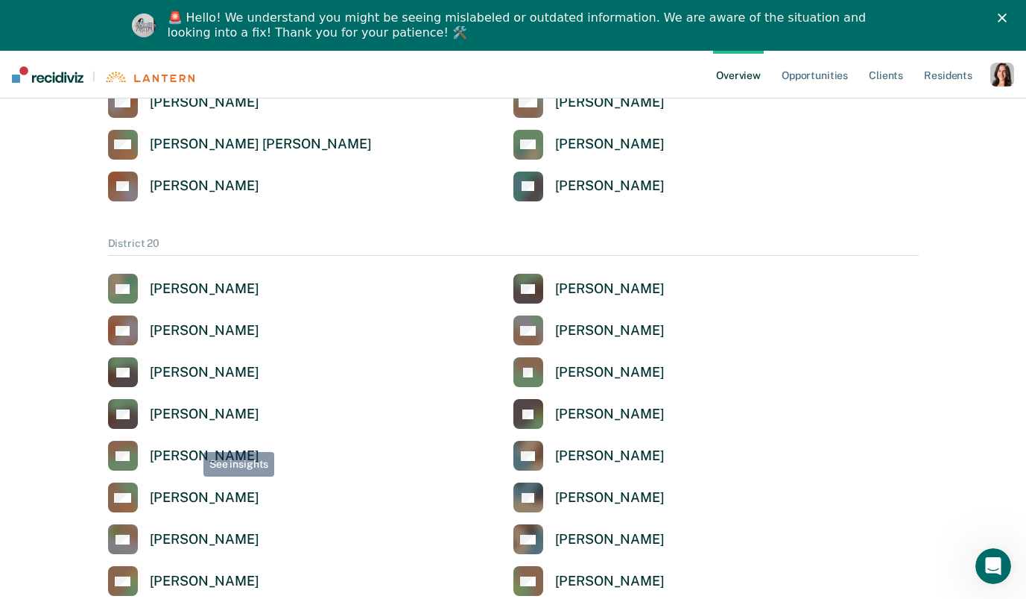
click at [189, 429] on div "AS Autumn Stallings BG Brandon Glossup CB Craig L. Benjamin EM Erin K. Monroe J…" at bounding box center [513, 435] width 811 height 322
click at [189, 414] on div "[PERSON_NAME]" at bounding box center [205, 413] width 110 height 17
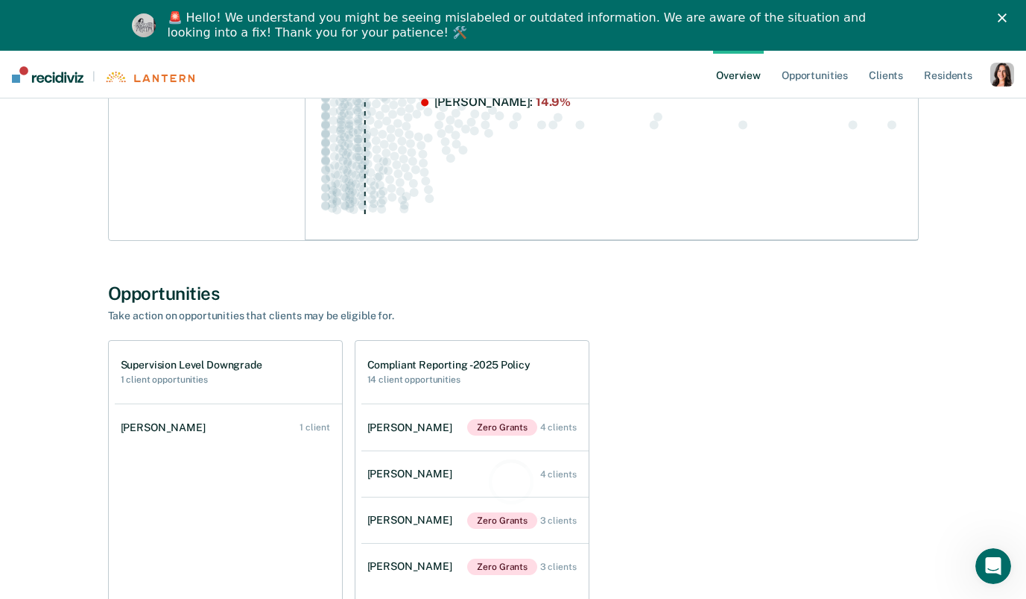
click at [201, 451] on ul "Aaron Dickey 1 client" at bounding box center [228, 521] width 227 height 236
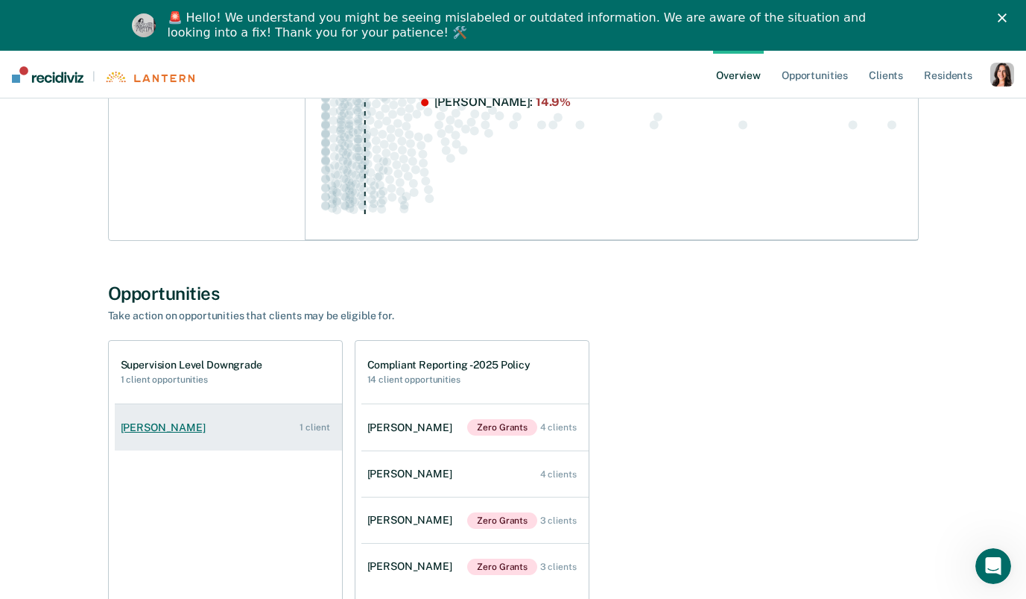
click at [198, 412] on link "Aaron Dickey 1 client" at bounding box center [228, 427] width 227 height 42
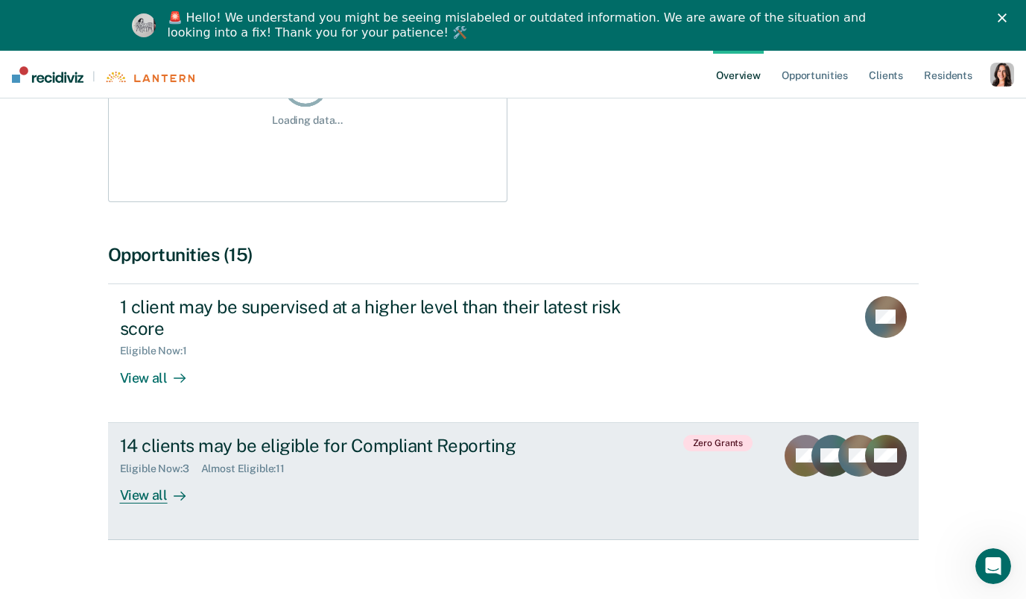
click at [198, 423] on link "14 clients may be eligible for Compliant Reporting Eligible Now : 3 Almost Elig…" at bounding box center [513, 481] width 811 height 117
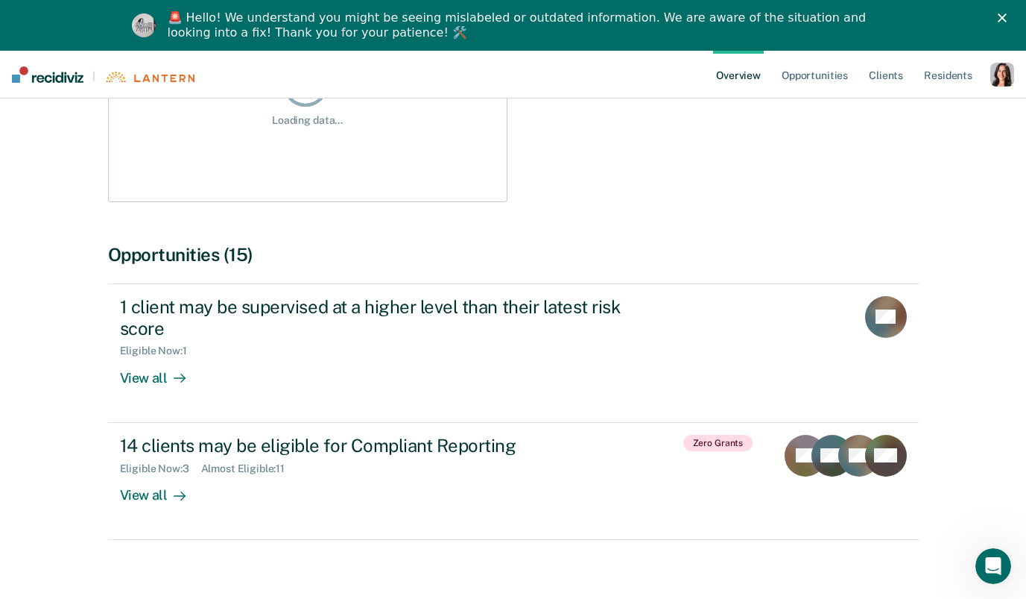
scroll to position [51, 0]
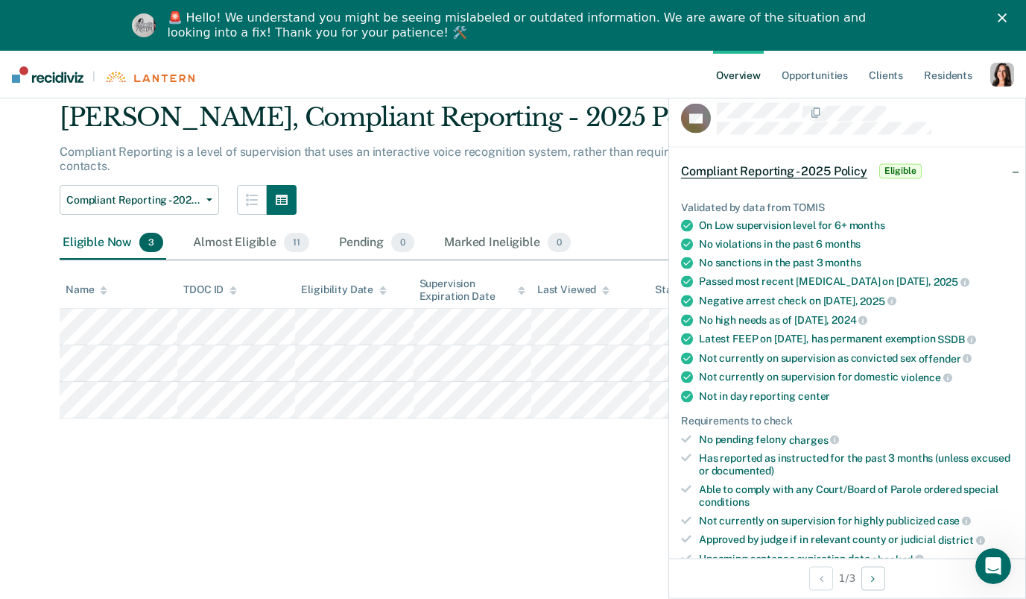
click at [996, 79] on div "button" at bounding box center [1003, 75] width 24 height 24
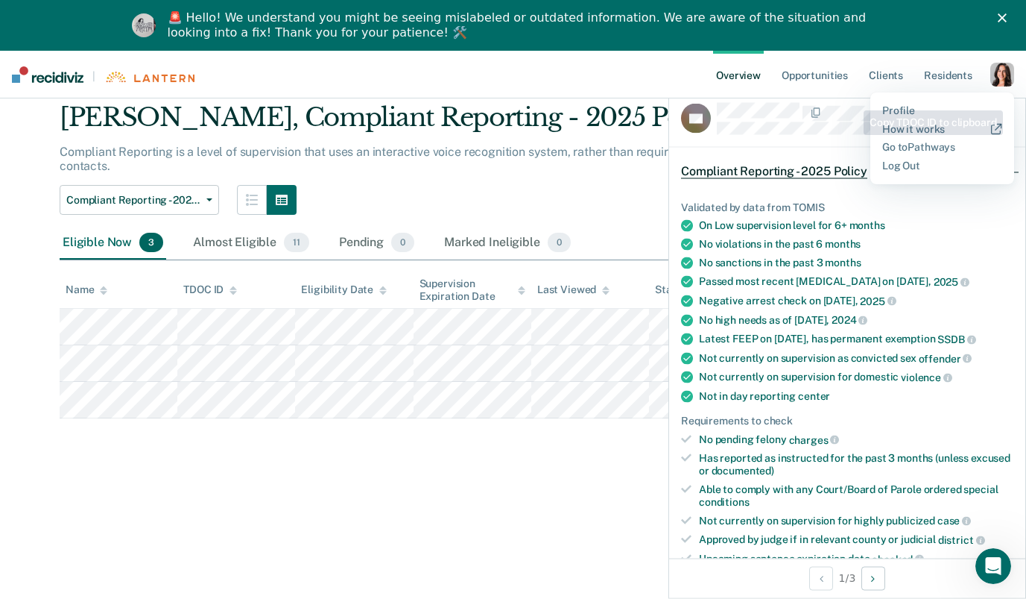
click at [492, 124] on div "Aaron Dickey, Compliant Reporting - 2025 Policy Zero Grants" at bounding box center [445, 123] width 770 height 42
